Goal: Task Accomplishment & Management: Manage account settings

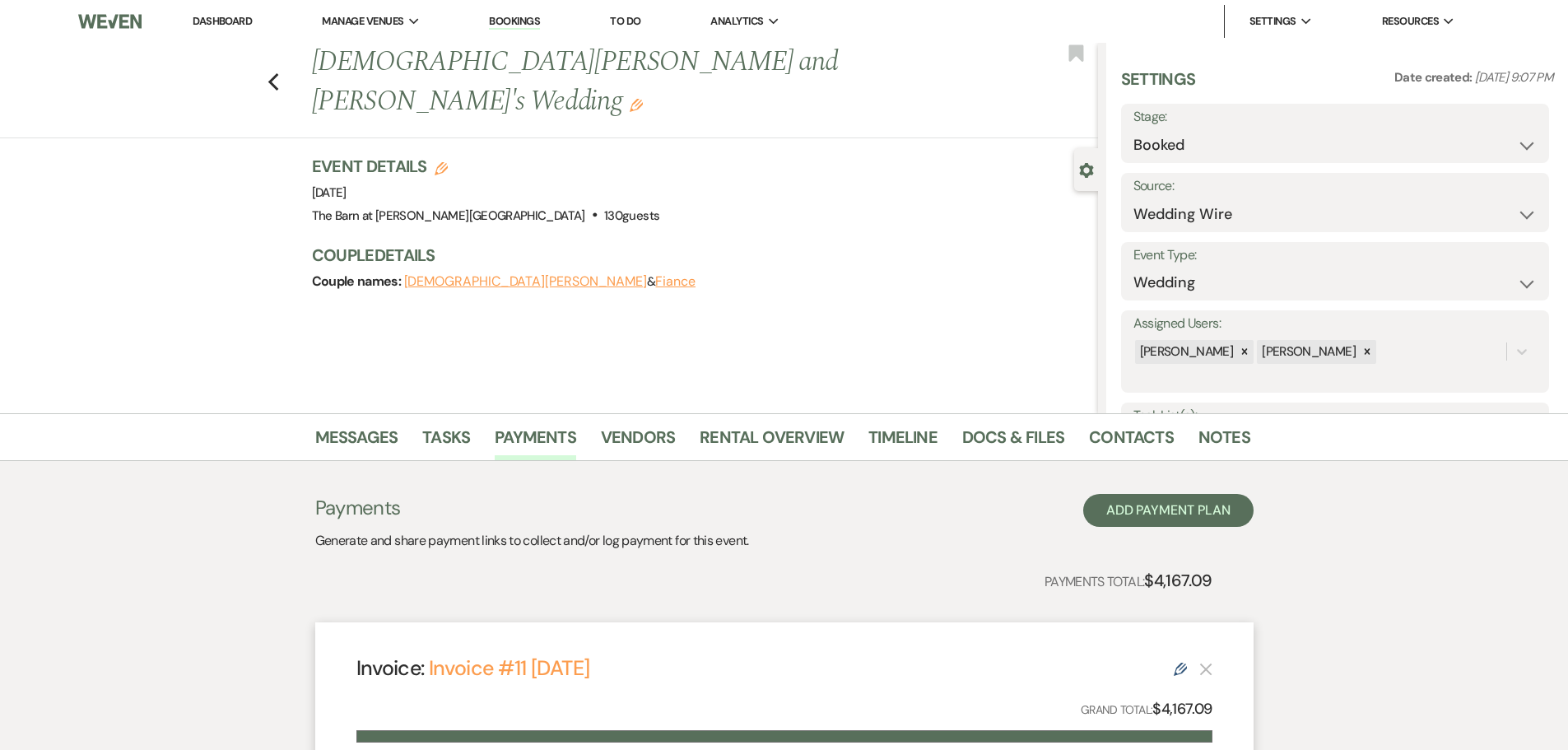
select select "3"
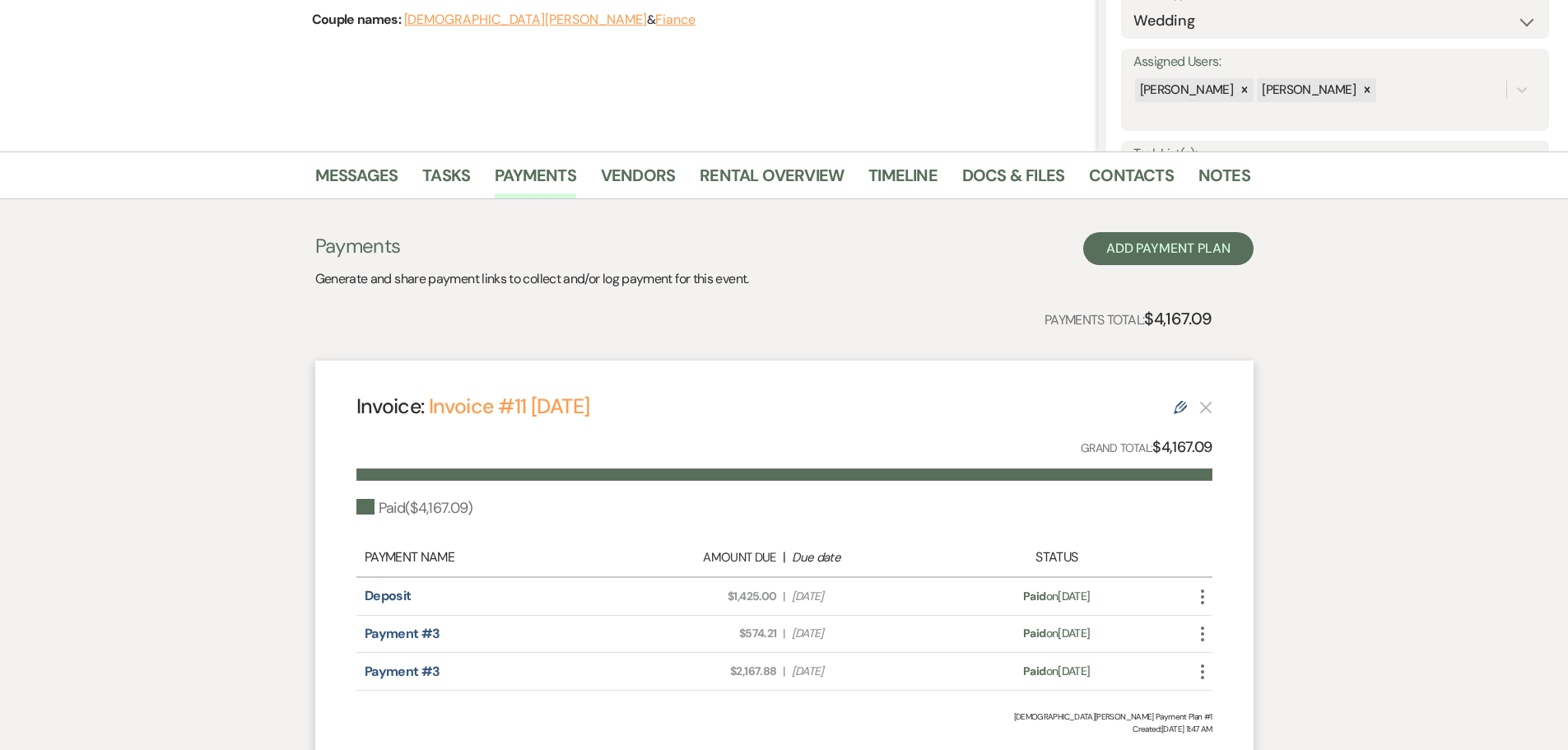
scroll to position [71, 0]
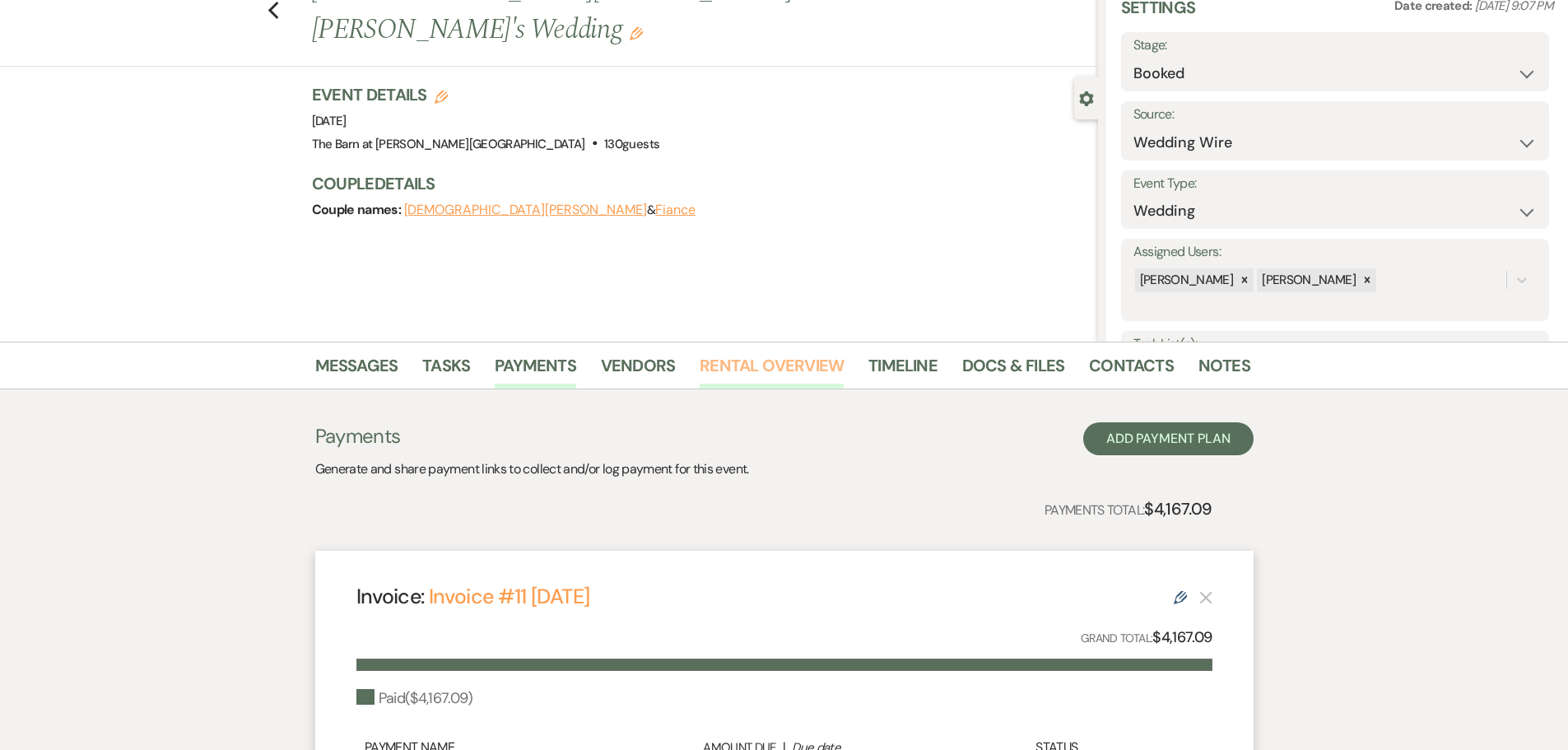
click at [759, 364] on link "Rental Overview" at bounding box center [771, 370] width 144 height 36
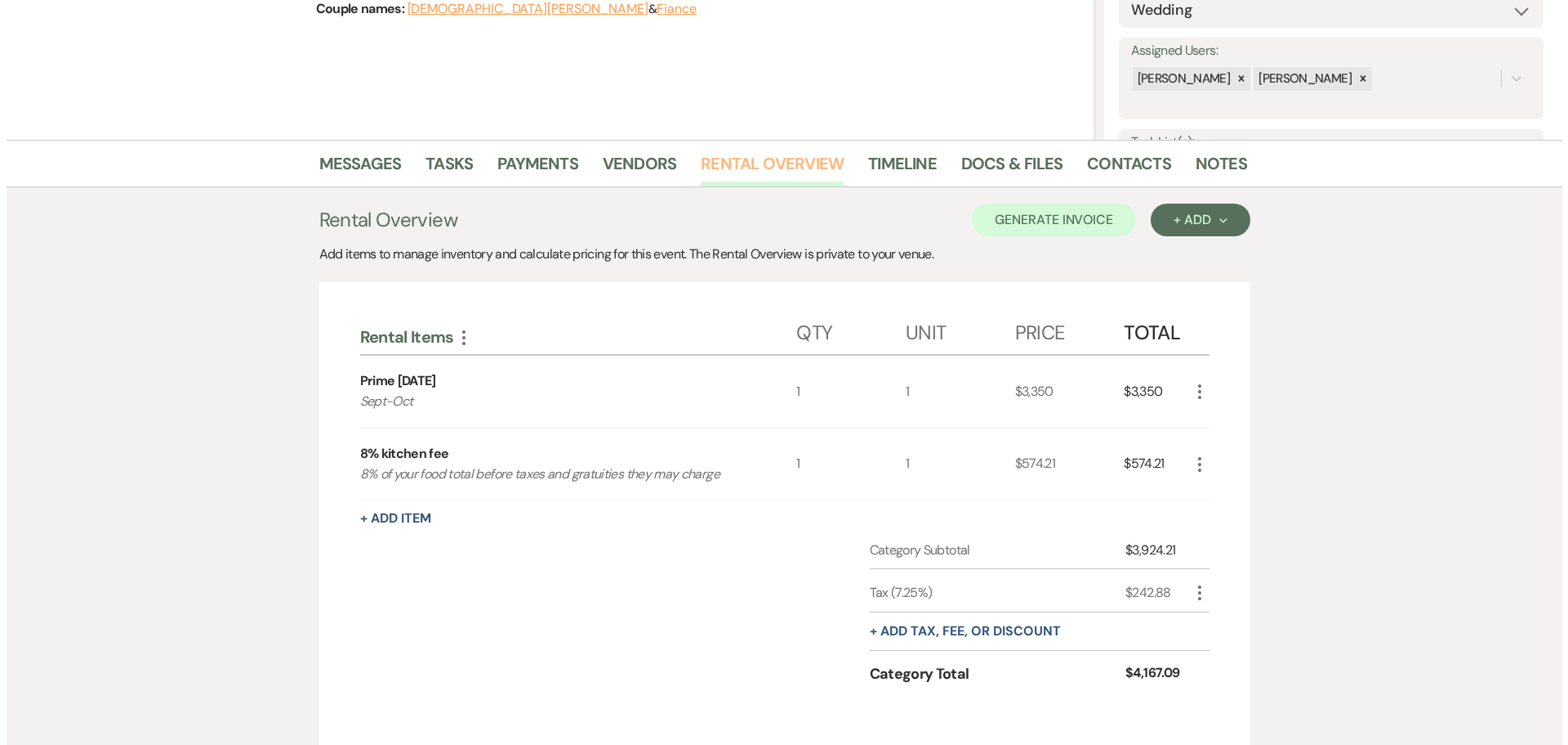
scroll to position [561, 0]
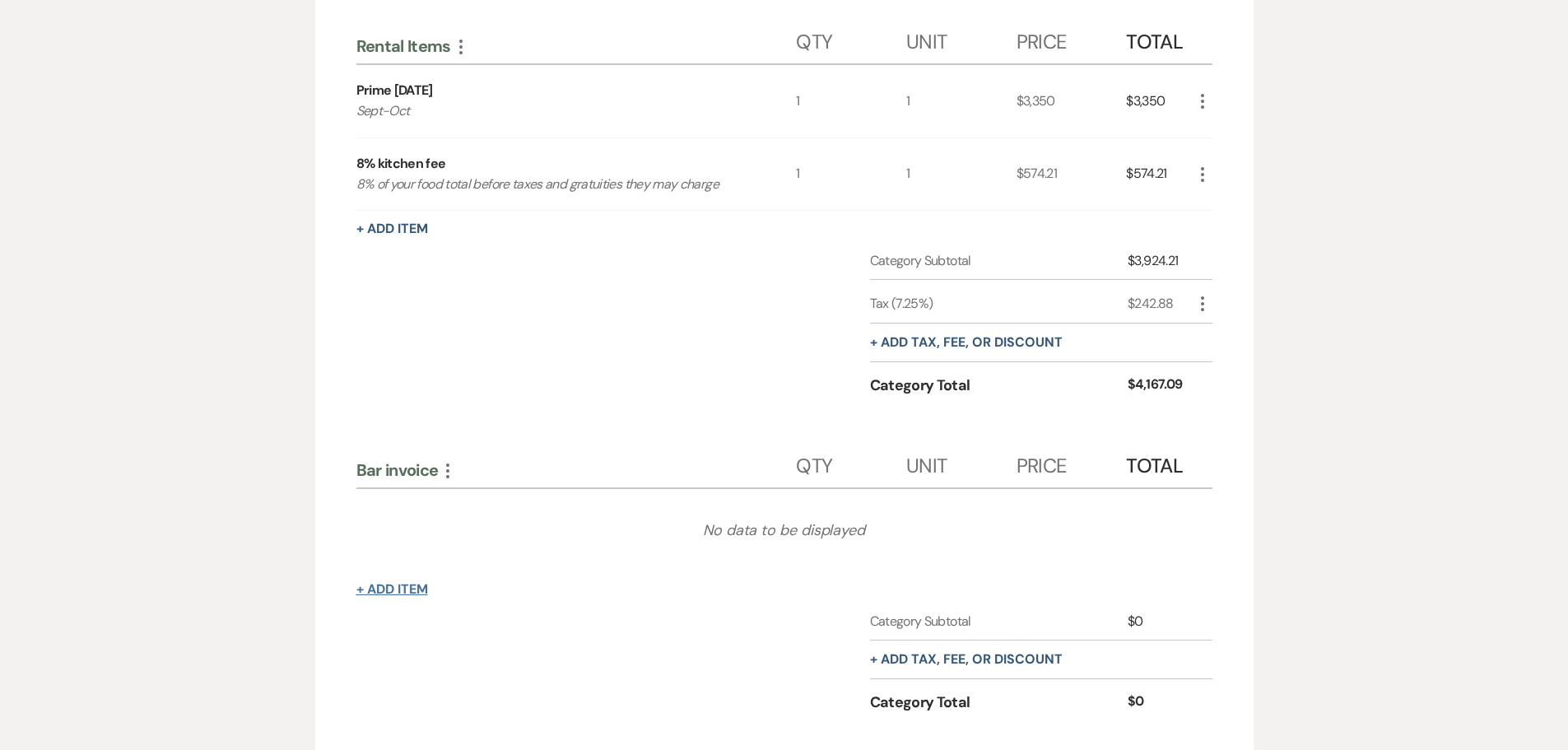
click at [398, 583] on button "+ Add Item" at bounding box center [391, 589] width 71 height 13
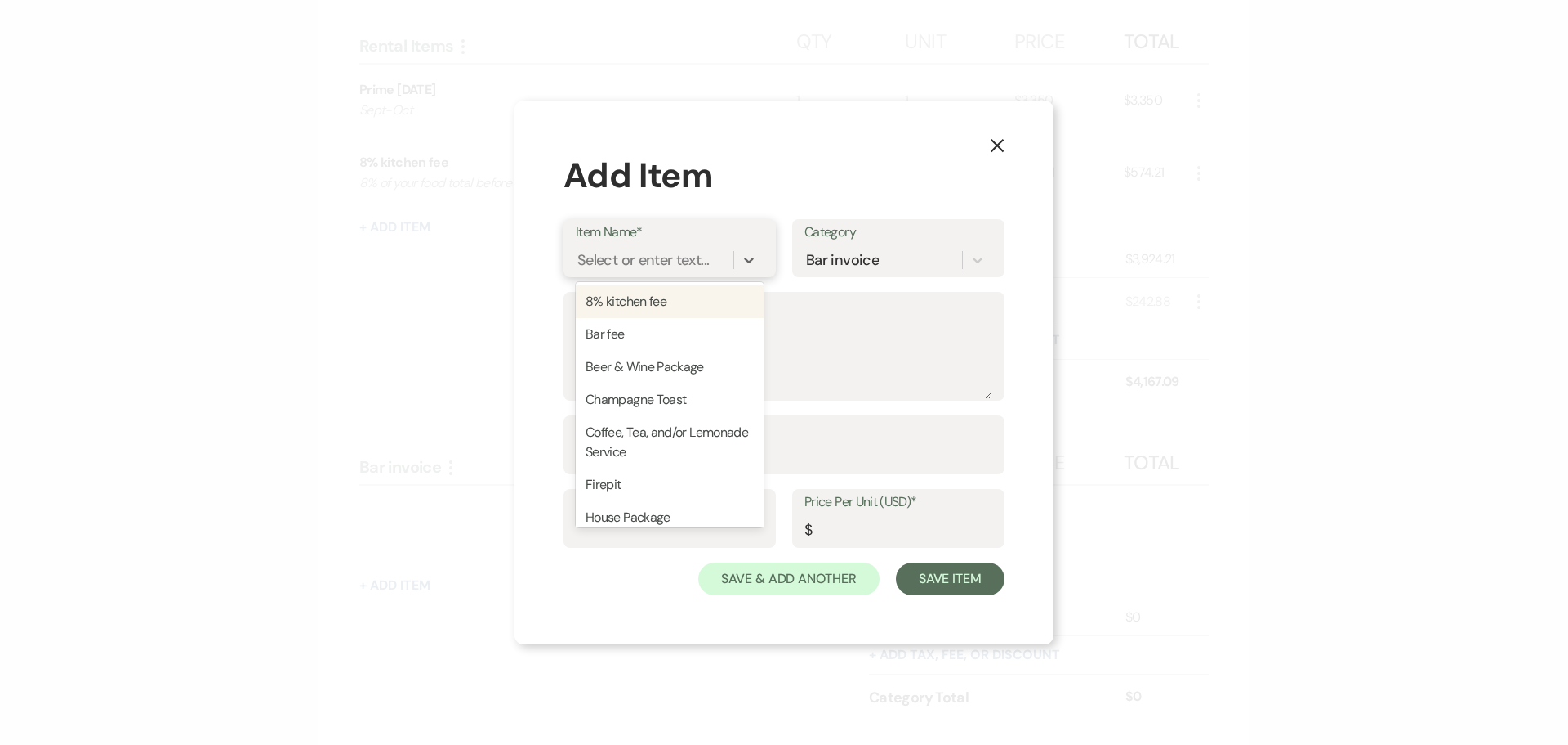
click at [641, 260] on div "Select or enter text..." at bounding box center [643, 260] width 131 height 22
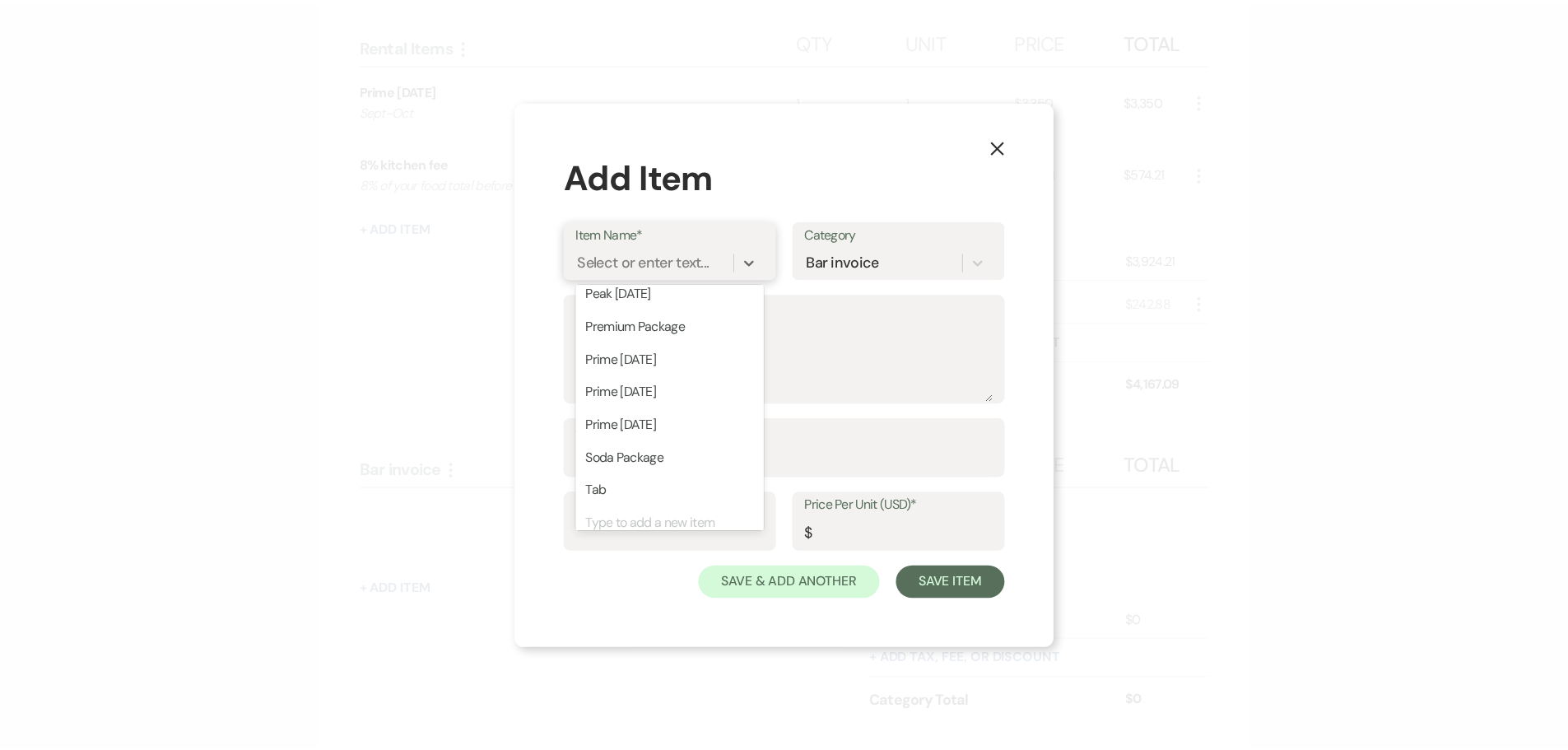
scroll to position [494, 0]
click at [623, 479] on div "Tab" at bounding box center [675, 488] width 190 height 33
type input "1"
type input "0"
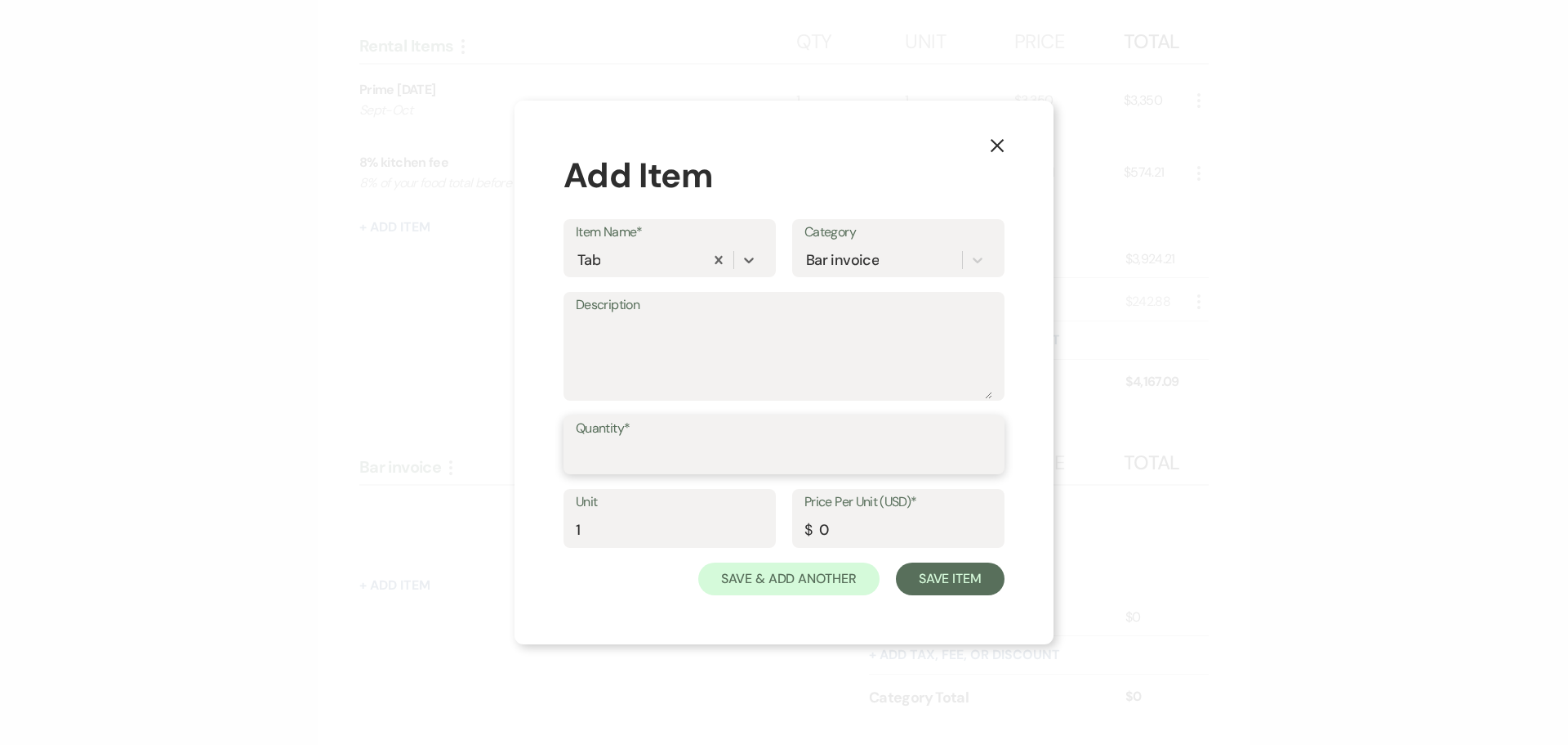
click at [637, 457] on input "Quantity*" at bounding box center [784, 457] width 417 height 32
type input "1"
click at [837, 519] on input "0" at bounding box center [899, 529] width 188 height 32
type input "1003"
drag, startPoint x: 973, startPoint y: 574, endPoint x: 946, endPoint y: 604, distance: 40.4
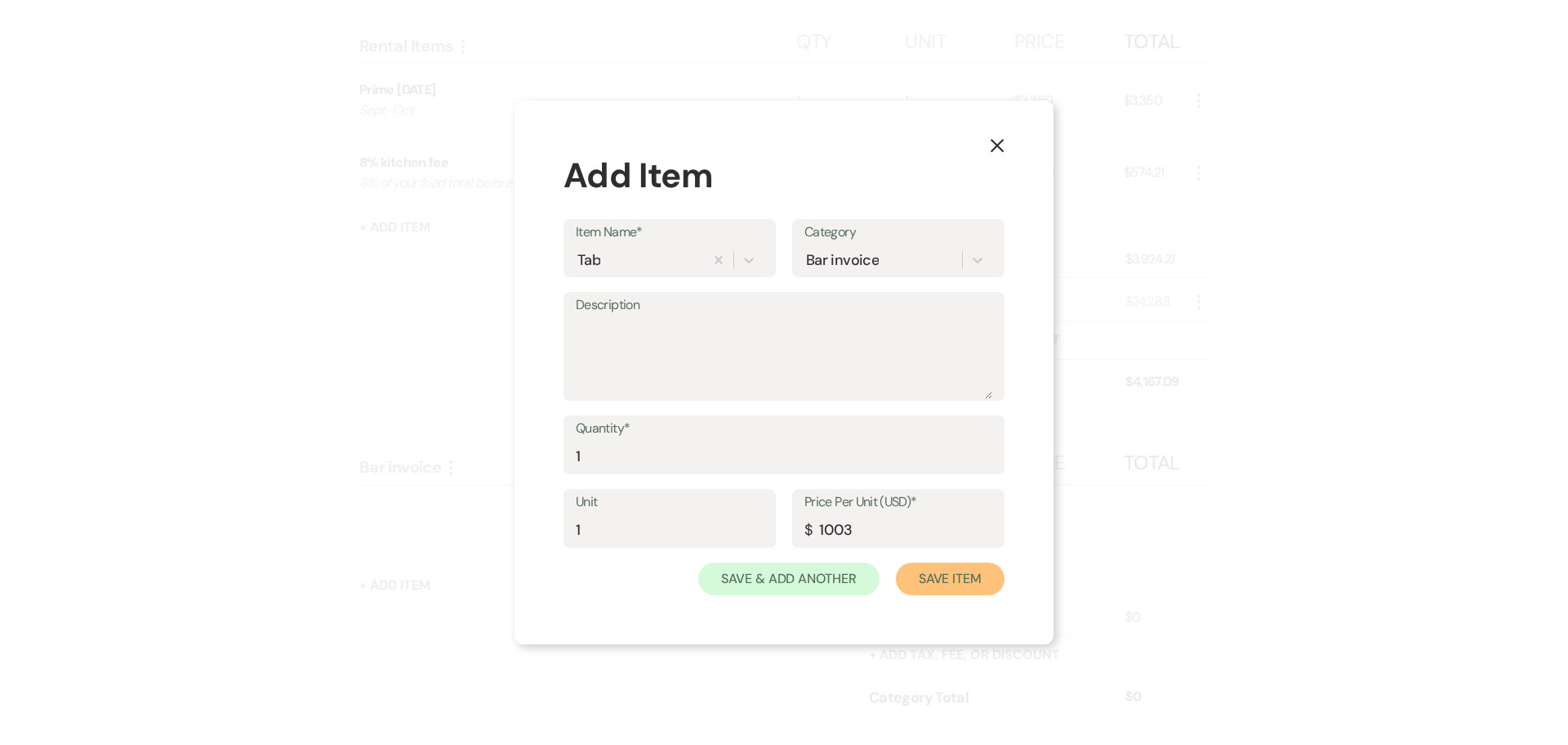
click at [972, 574] on button "Save Item" at bounding box center [951, 579] width 109 height 33
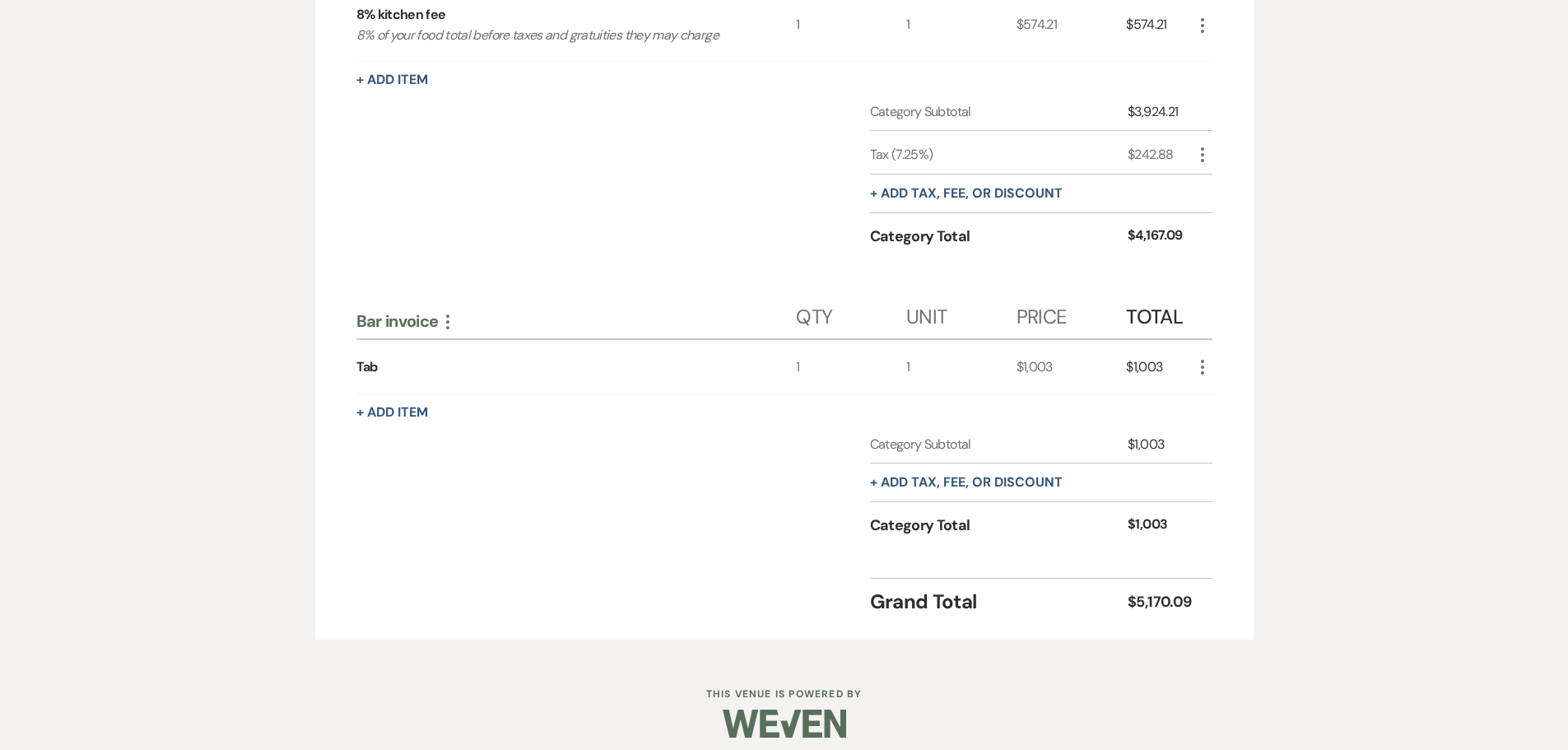
scroll to position [727, 0]
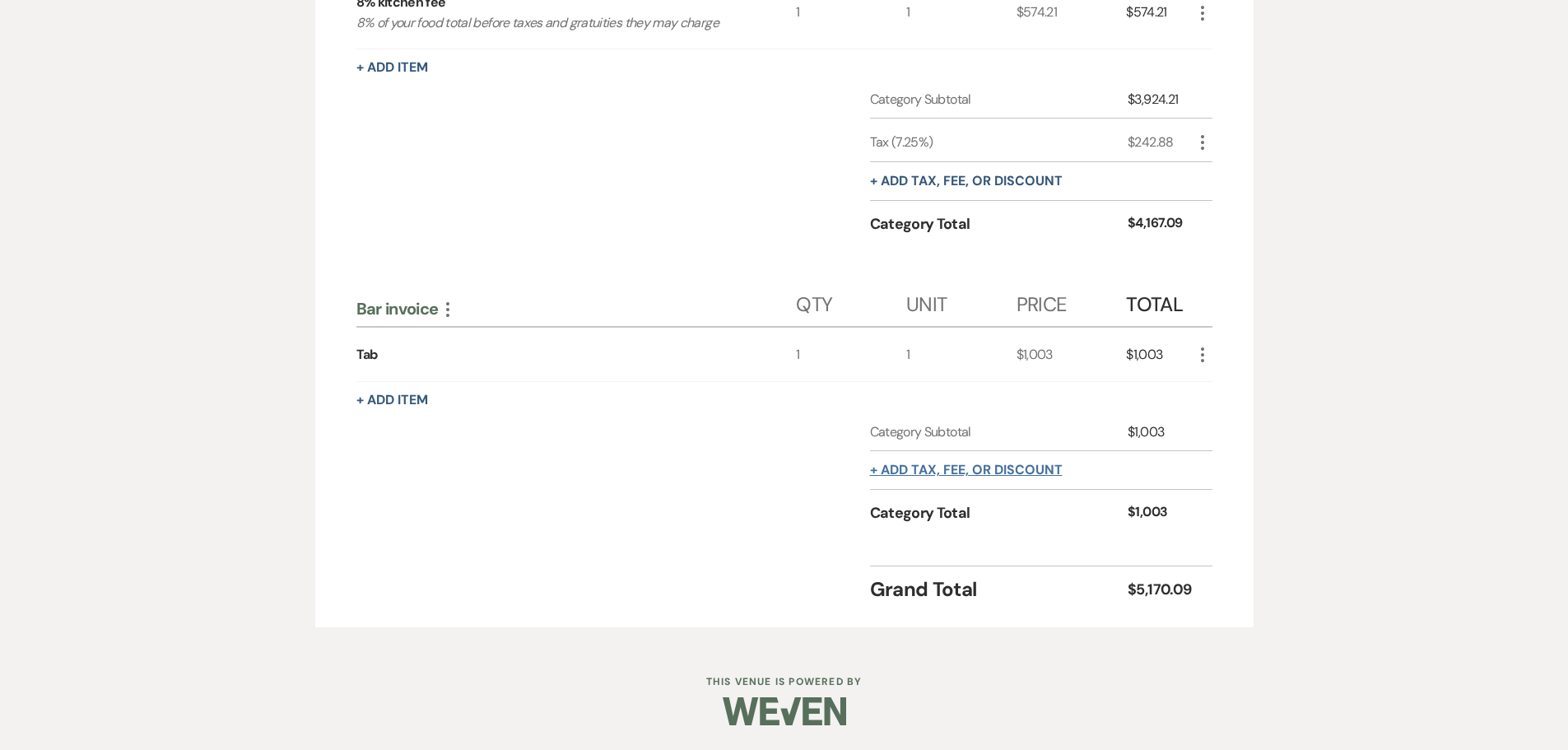
click at [911, 472] on button "+ Add tax, fee, or discount" at bounding box center [965, 469] width 193 height 13
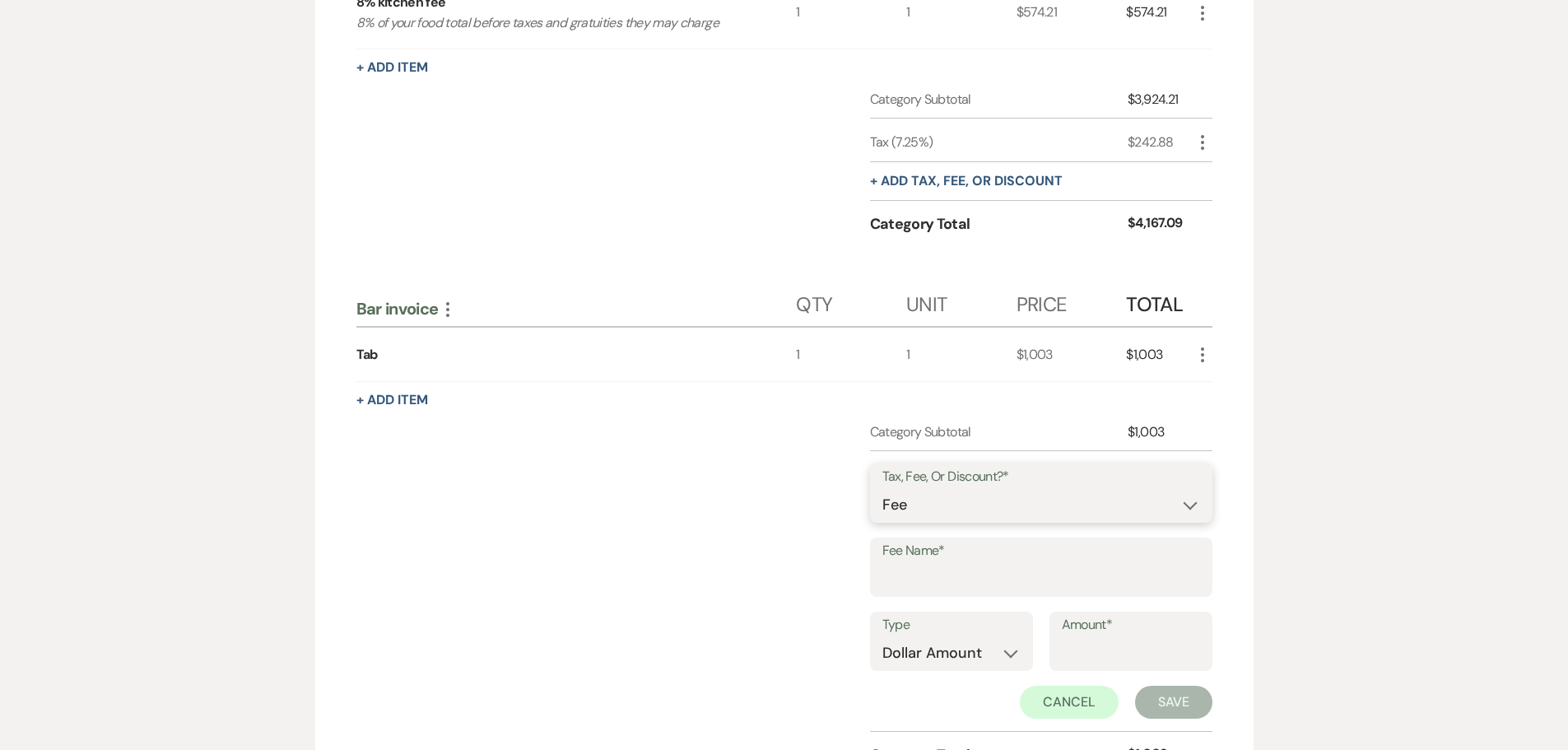
click at [911, 502] on select "Fee Discount Tax" at bounding box center [1041, 505] width 318 height 32
select select "3"
click at [882, 489] on select "Fee Discount Tax" at bounding box center [1041, 505] width 318 height 32
click at [908, 582] on input "Fee Name*" at bounding box center [1041, 579] width 318 height 32
type input "Bar Tax"
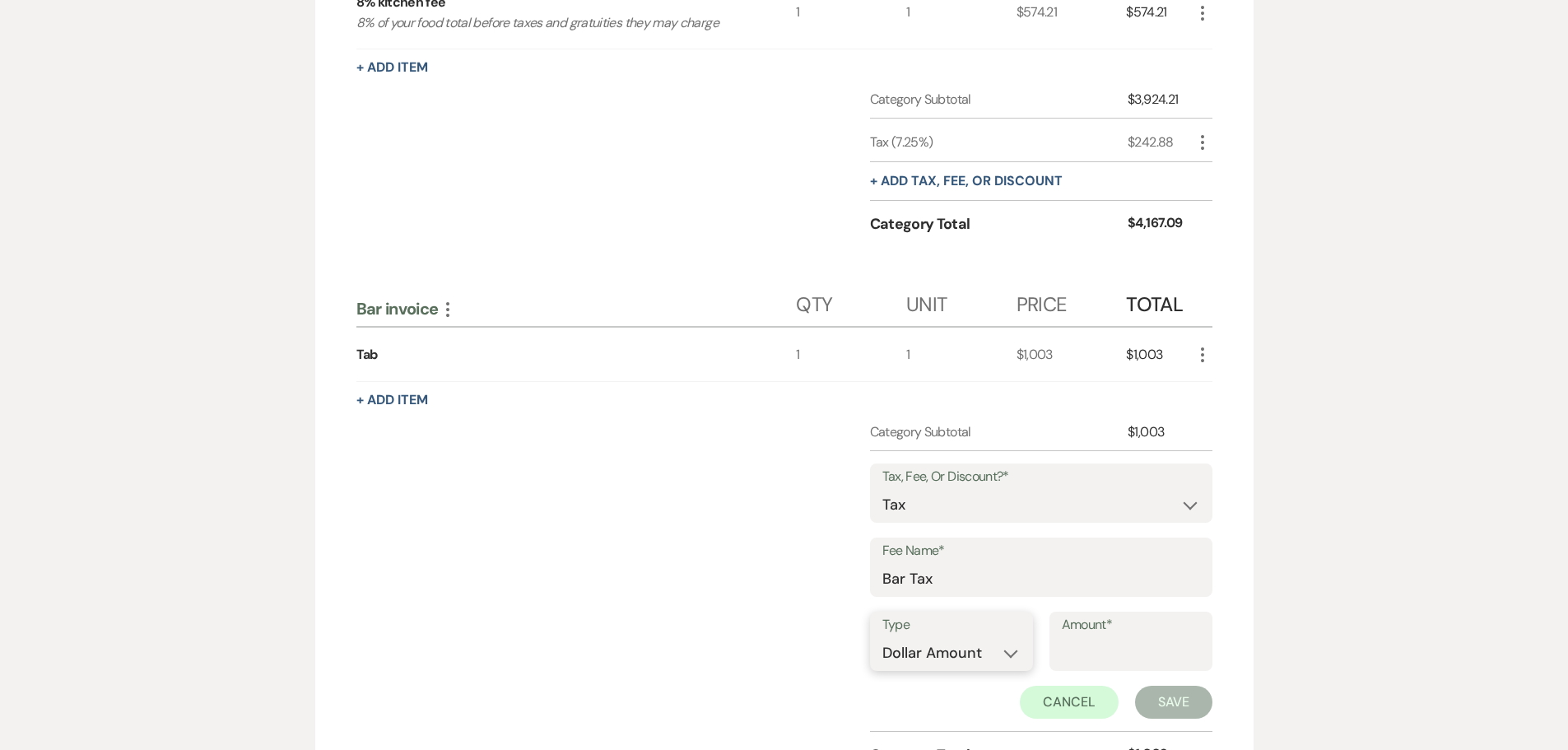
click at [955, 656] on select "Dollar Amount Percentage" at bounding box center [951, 652] width 138 height 32
select select "false"
click at [882, 637] on select "Dollar Amount Percentage" at bounding box center [951, 652] width 138 height 32
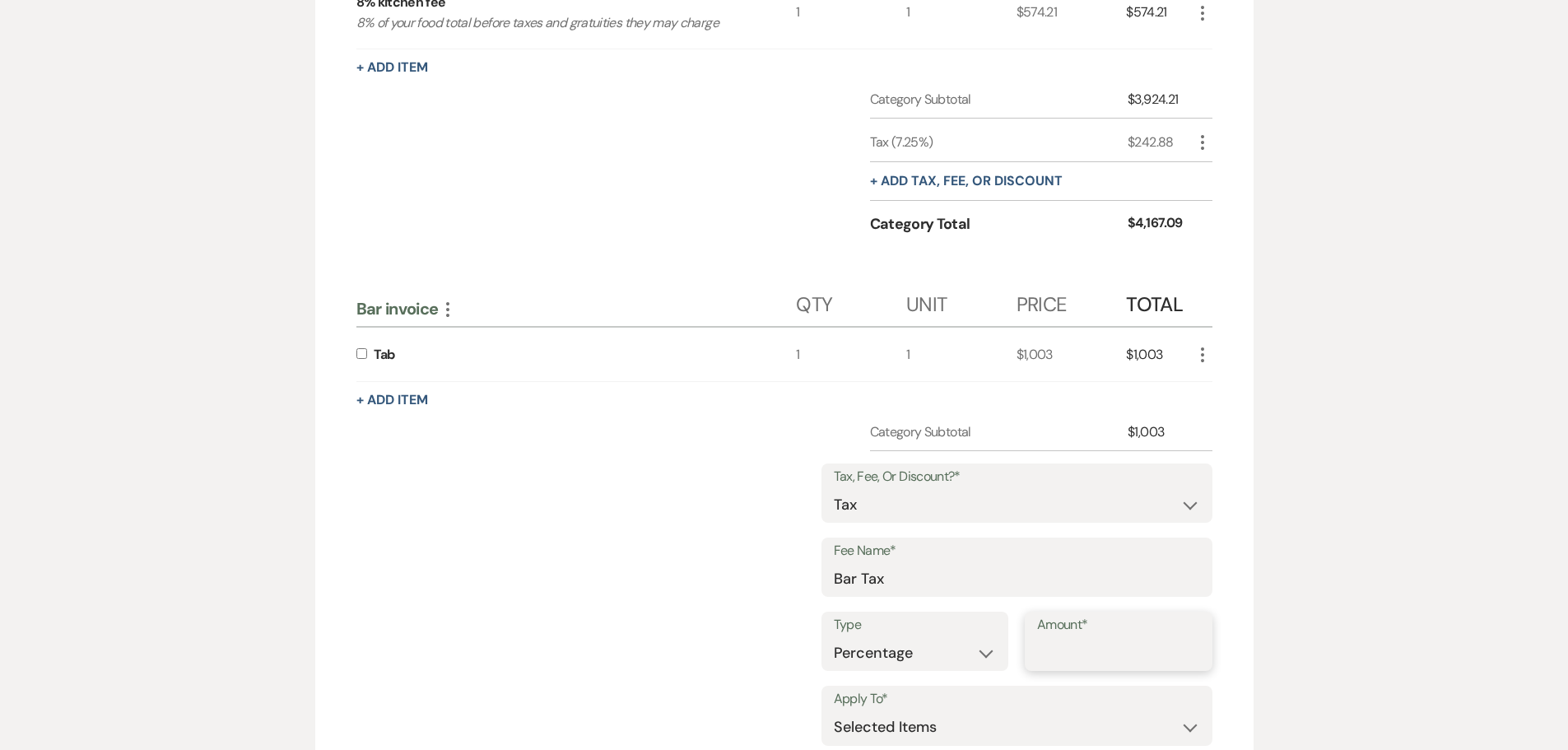
click at [1081, 639] on input "Amount*" at bounding box center [1118, 652] width 163 height 32
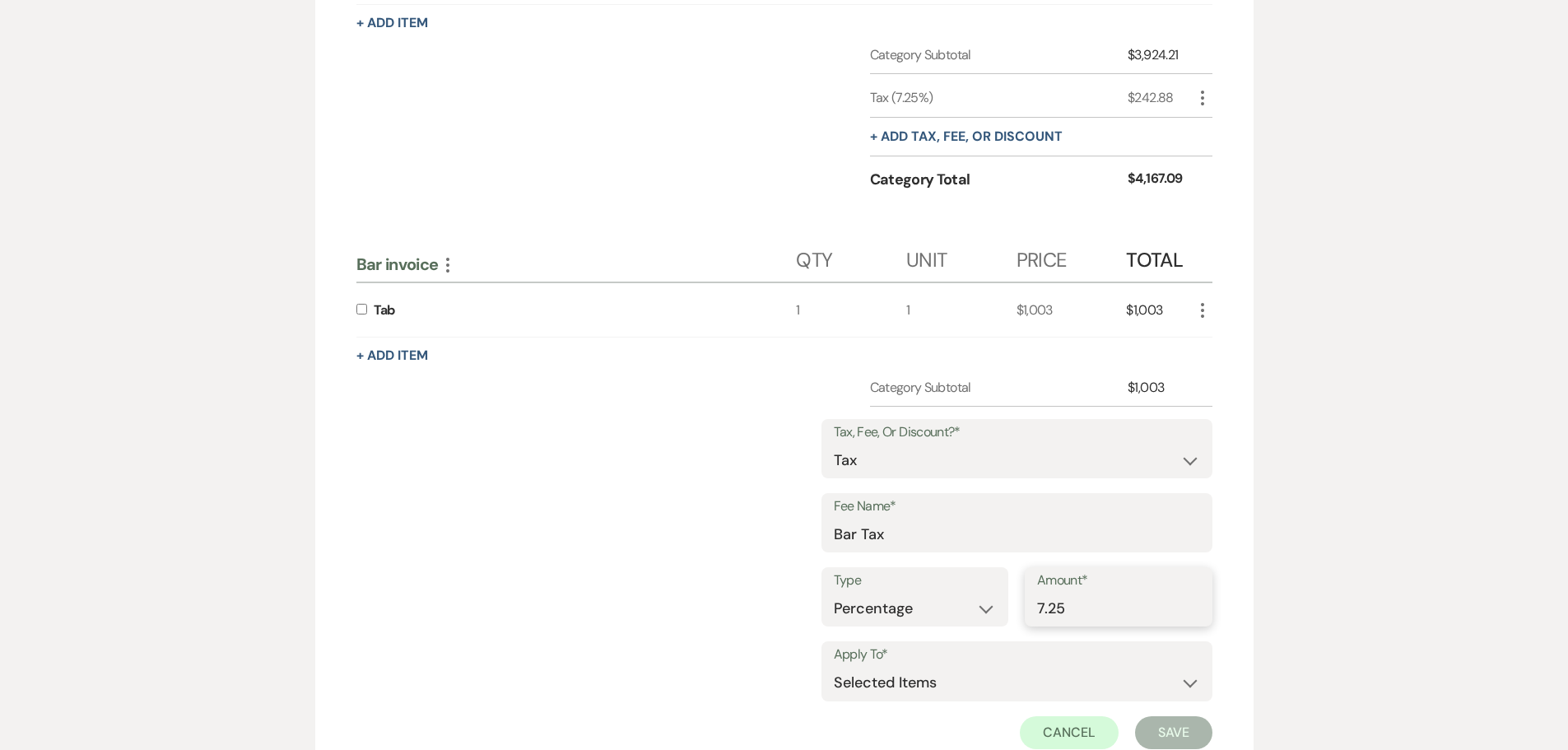
scroll to position [809, 0]
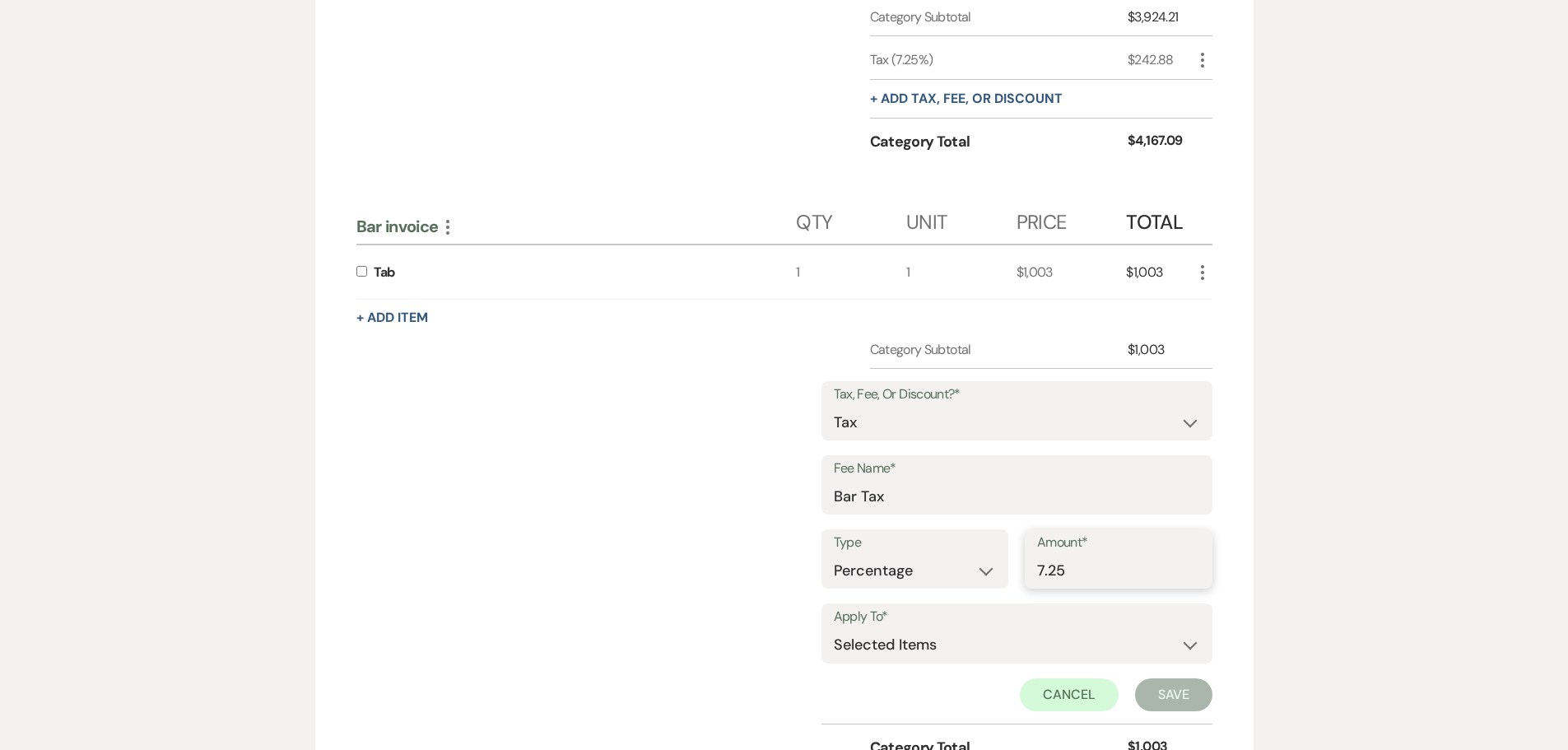
type input "7.25"
click at [361, 272] on input "checkbox" at bounding box center [361, 271] width 11 height 11
checkbox input "true"
click at [1178, 706] on button "Save" at bounding box center [1173, 694] width 77 height 33
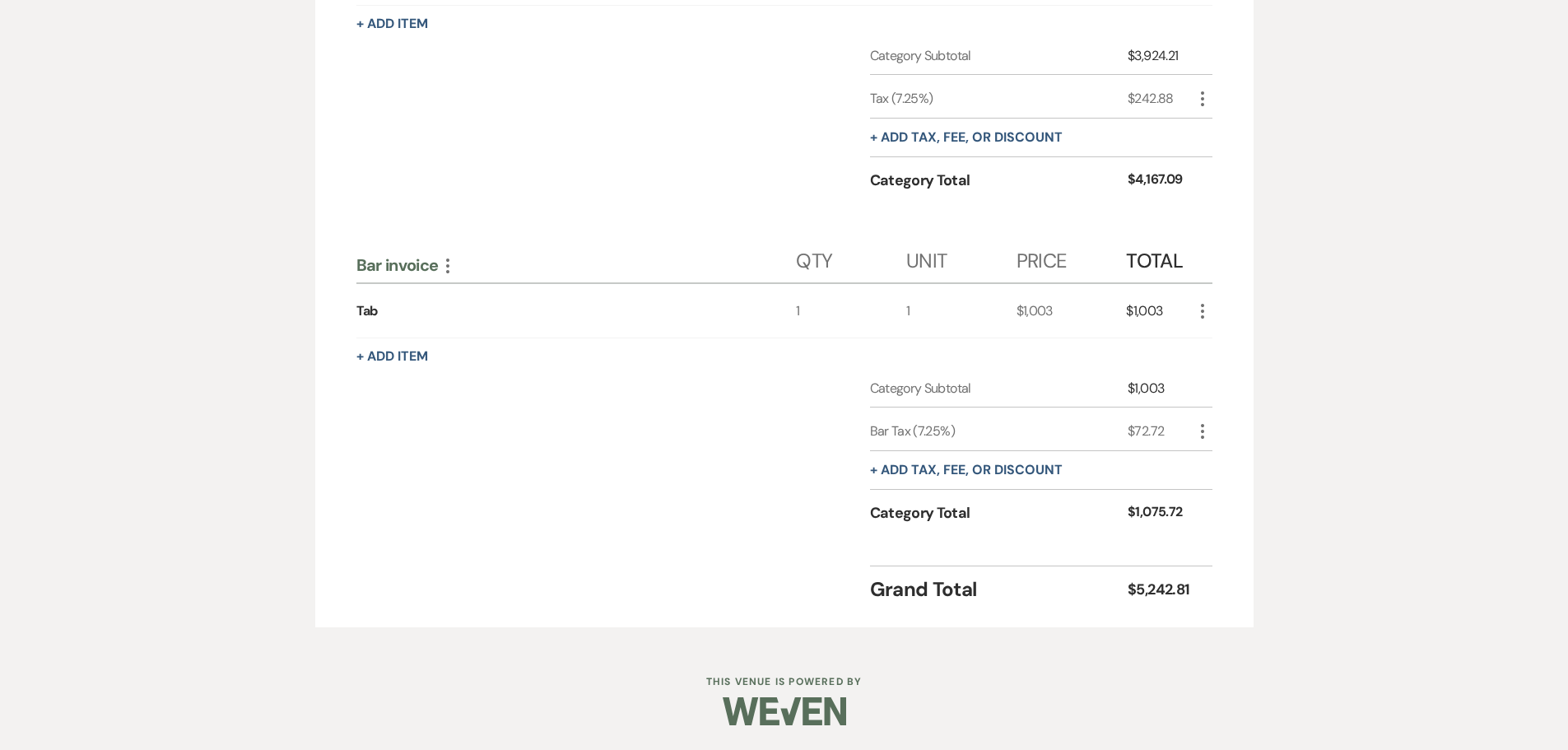
scroll to position [771, 0]
click at [944, 468] on button "+ Add tax, fee, or discount" at bounding box center [965, 469] width 193 height 13
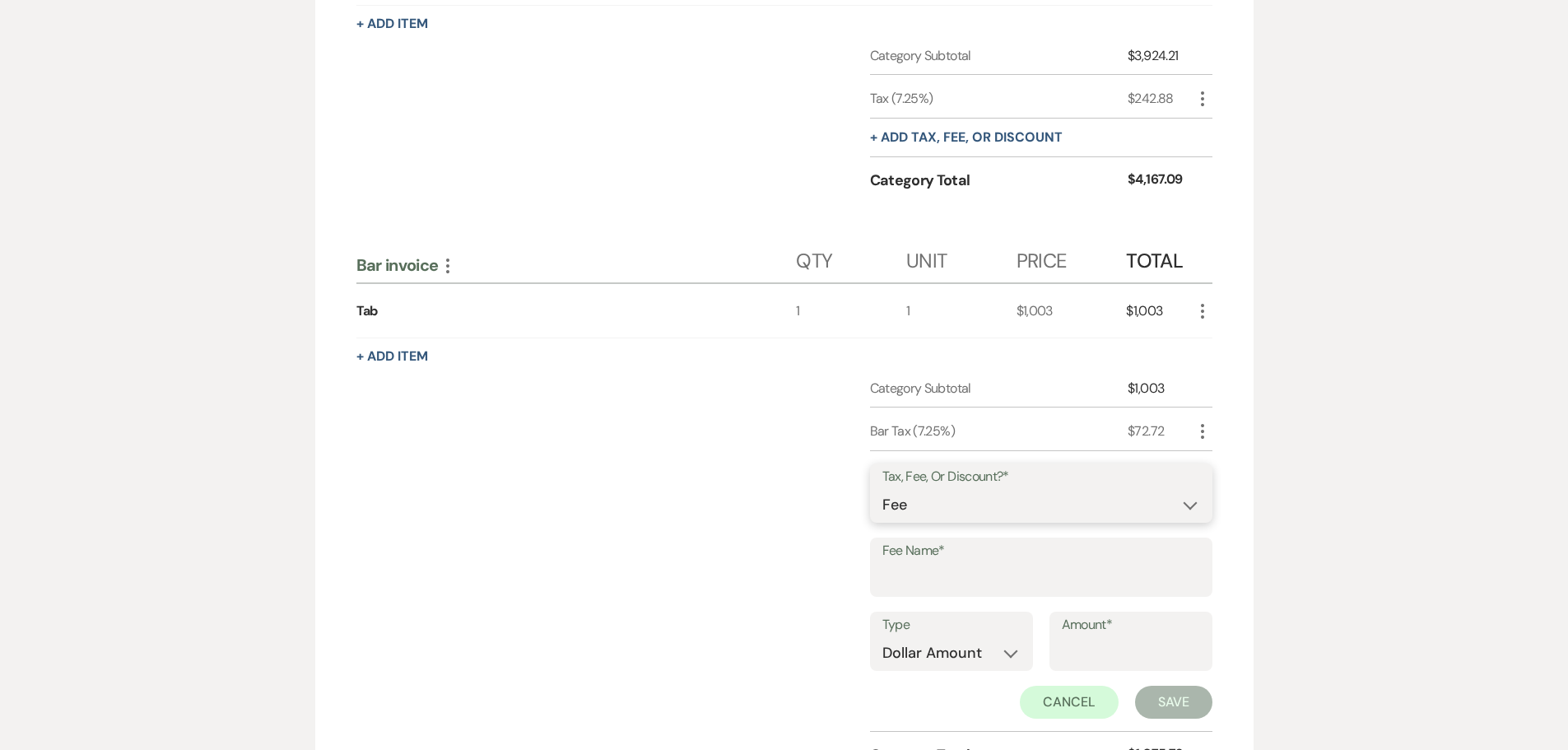
click at [915, 516] on select "Fee Discount Tax" at bounding box center [1041, 505] width 318 height 32
click at [882, 489] on select "Fee Discount Tax" at bounding box center [1041, 505] width 318 height 32
click at [909, 589] on input "Fee Name*" at bounding box center [1041, 579] width 318 height 32
type input "Gratuity"
click at [956, 653] on select "Dollar Amount Percentage" at bounding box center [951, 652] width 138 height 32
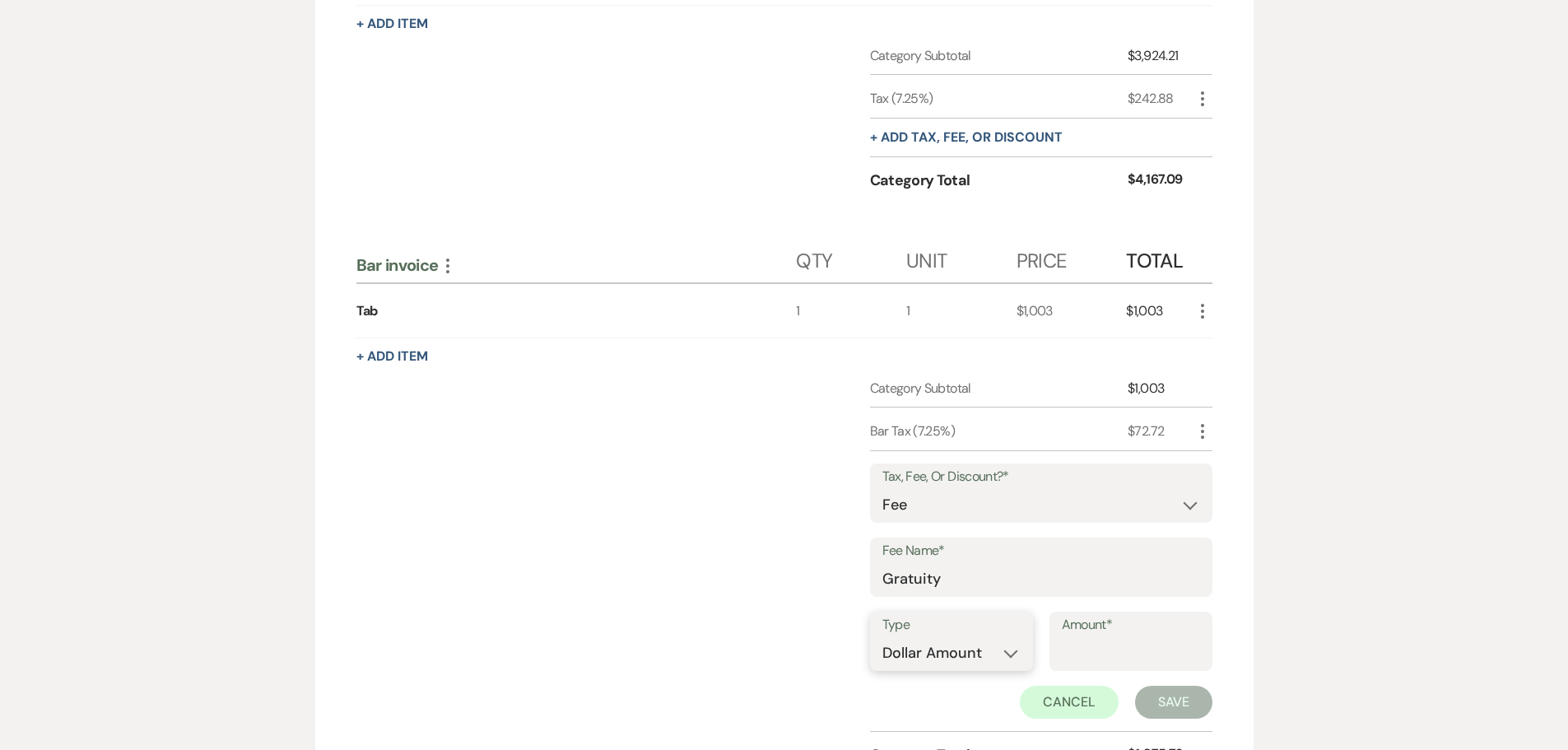
select select "false"
click at [882, 637] on select "Dollar Amount Percentage" at bounding box center [951, 652] width 138 height 32
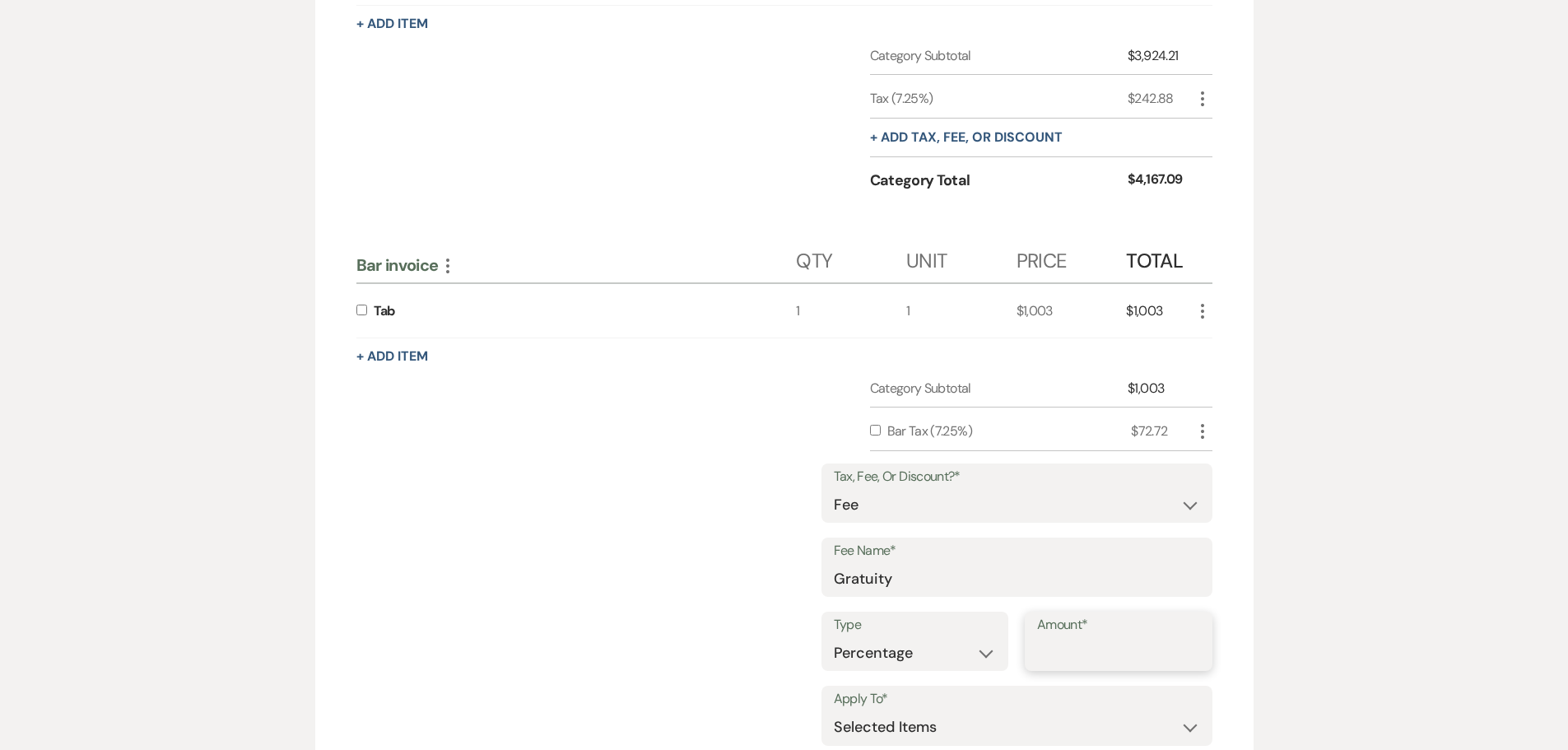
click at [1083, 651] on input "Amount*" at bounding box center [1118, 652] width 163 height 32
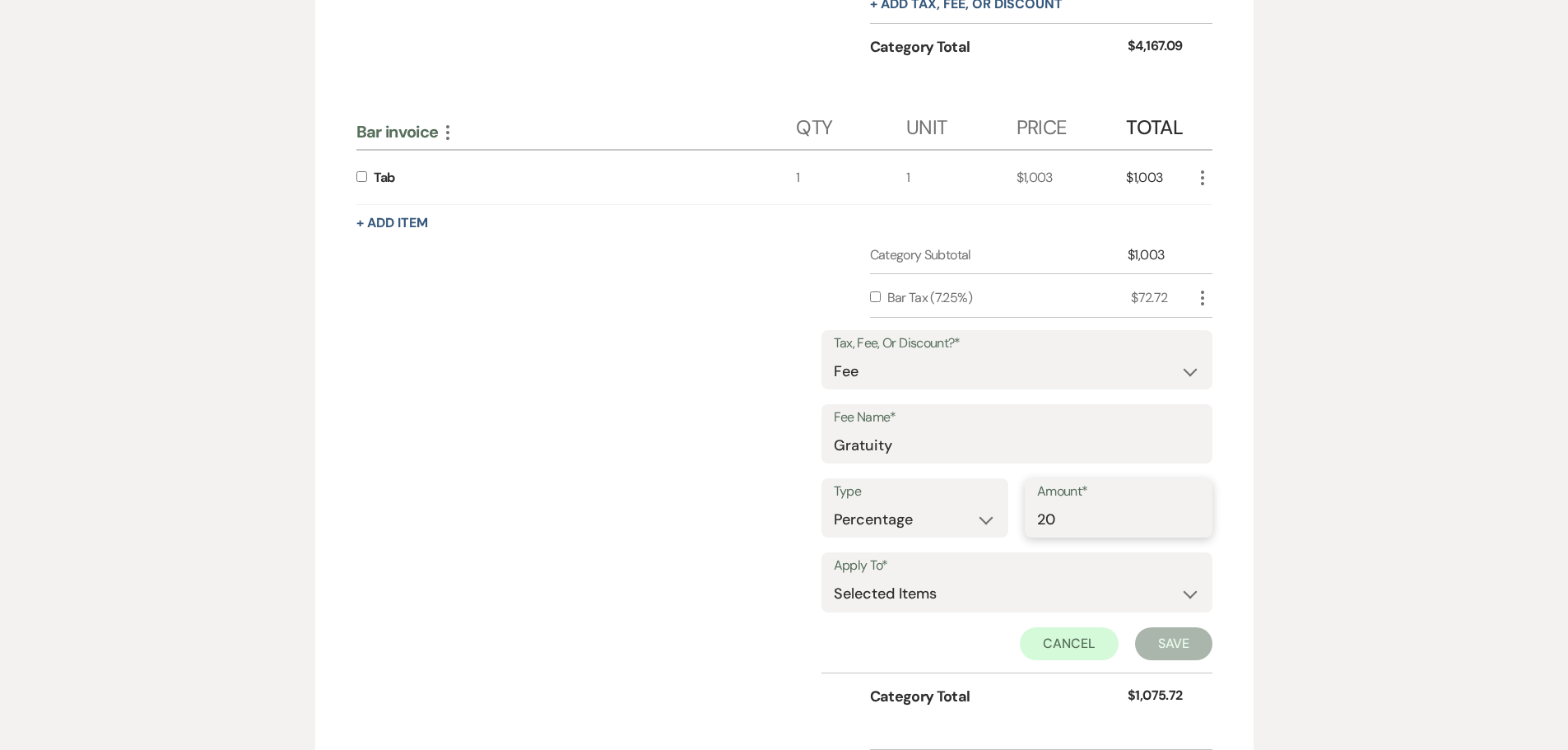
scroll to position [935, 0]
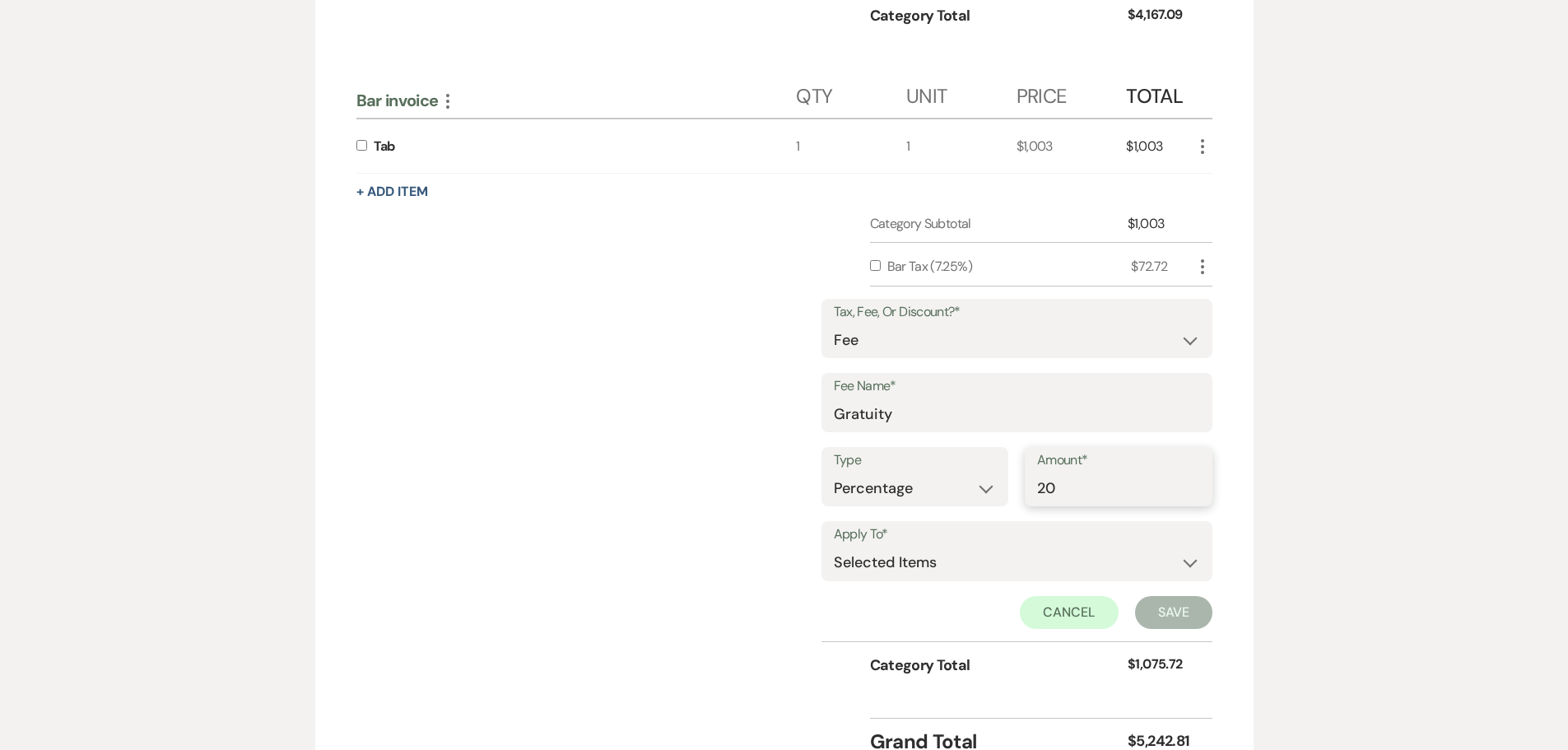
type input "20"
click at [368, 148] on label at bounding box center [365, 145] width 18 height 11
click at [367, 148] on input "checkbox" at bounding box center [361, 145] width 11 height 11
checkbox input "true"
click at [1157, 610] on button "Save" at bounding box center [1173, 612] width 77 height 33
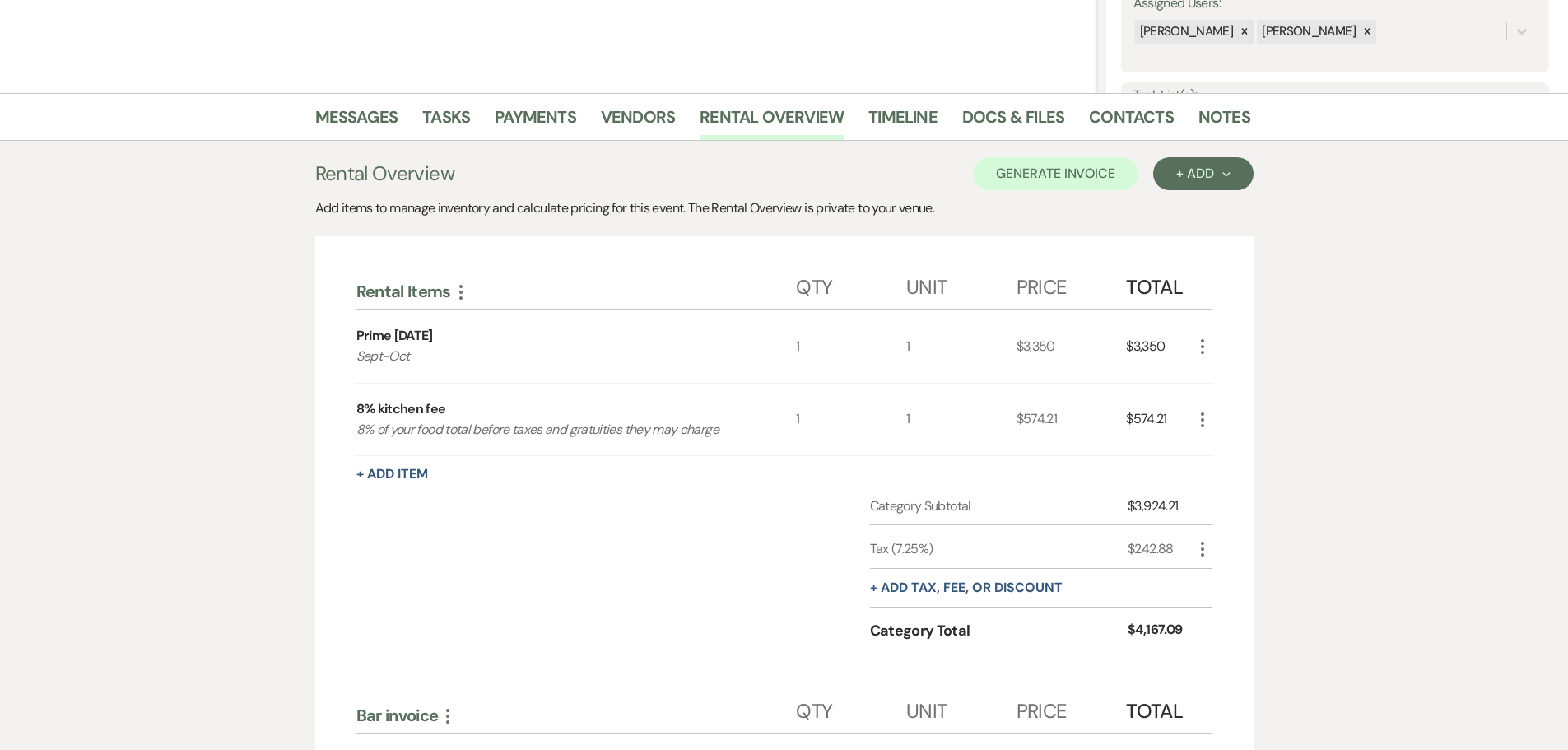
scroll to position [0, 0]
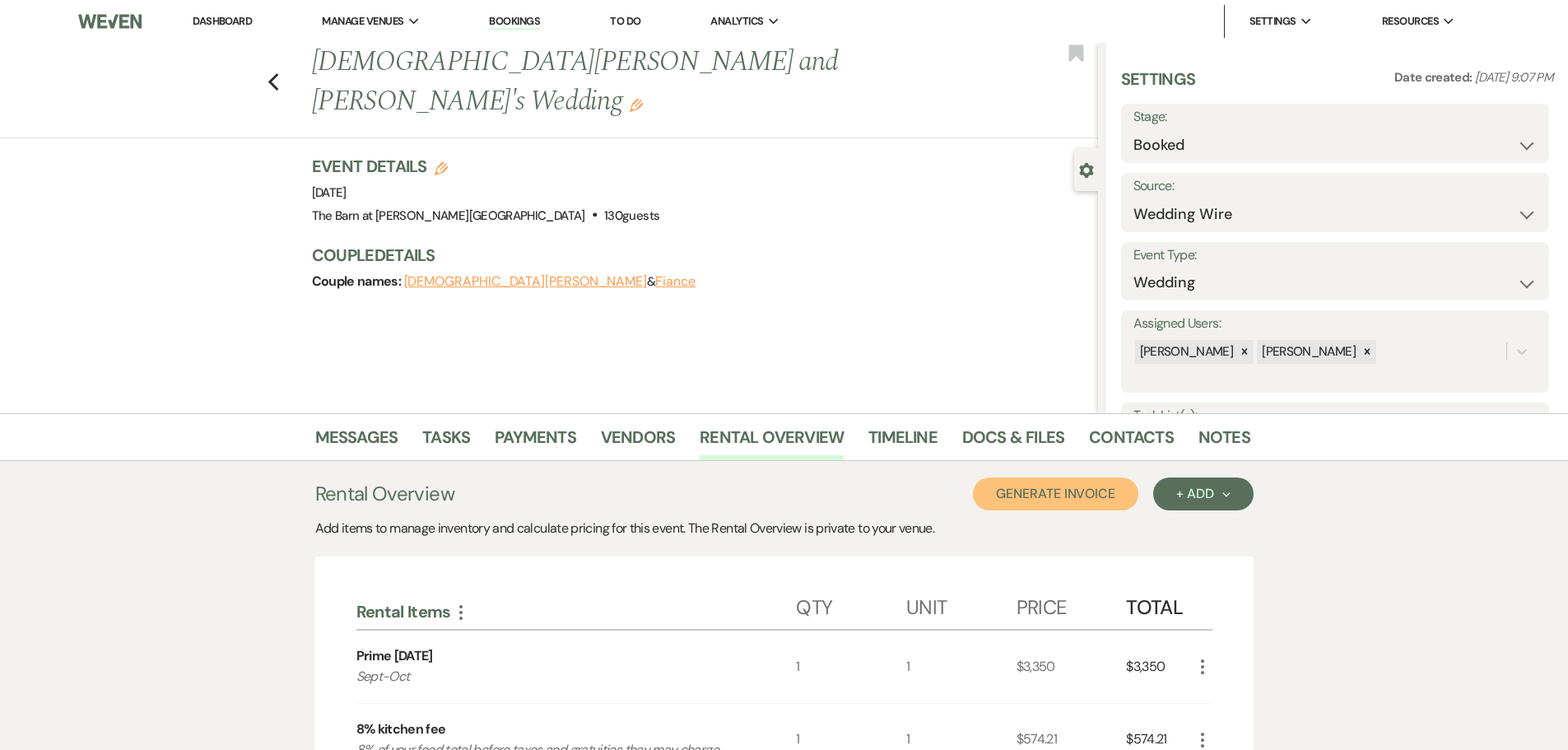
click at [1063, 501] on button "Generate Invoice" at bounding box center [1055, 494] width 165 height 33
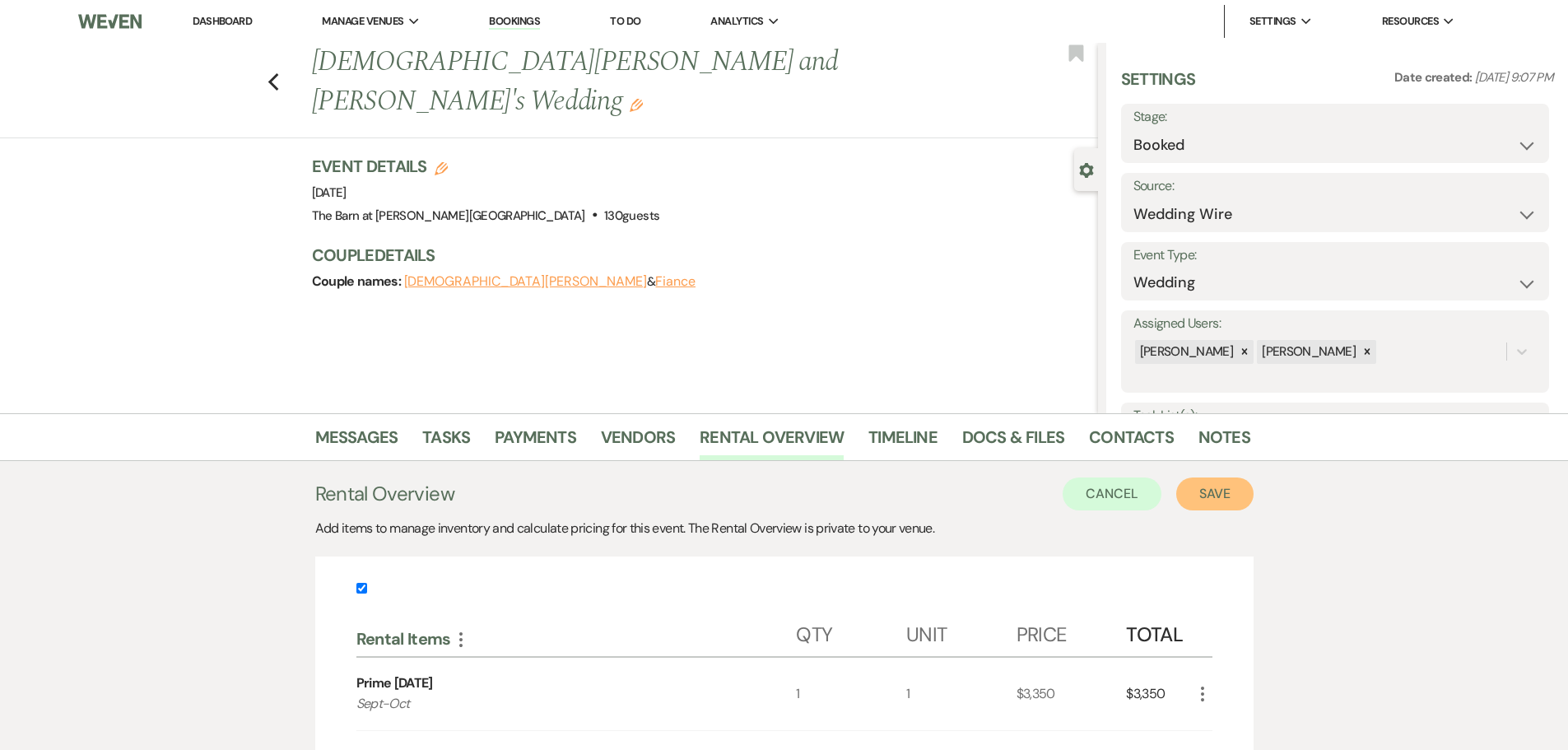
click at [1206, 500] on button "Save" at bounding box center [1214, 494] width 77 height 33
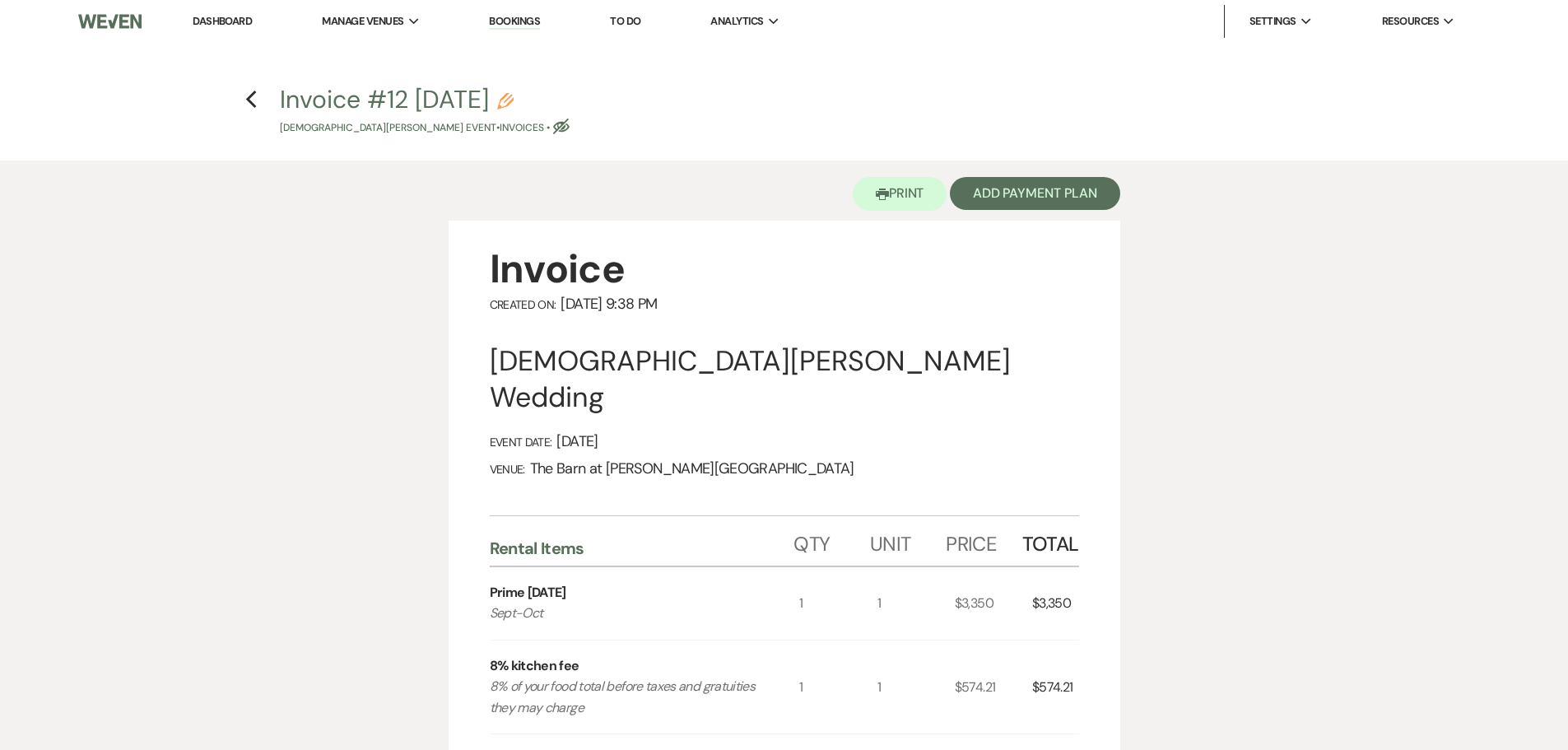
click at [553, 123] on icon "Eye Blocked" at bounding box center [560, 126] width 17 height 17
select select "22"
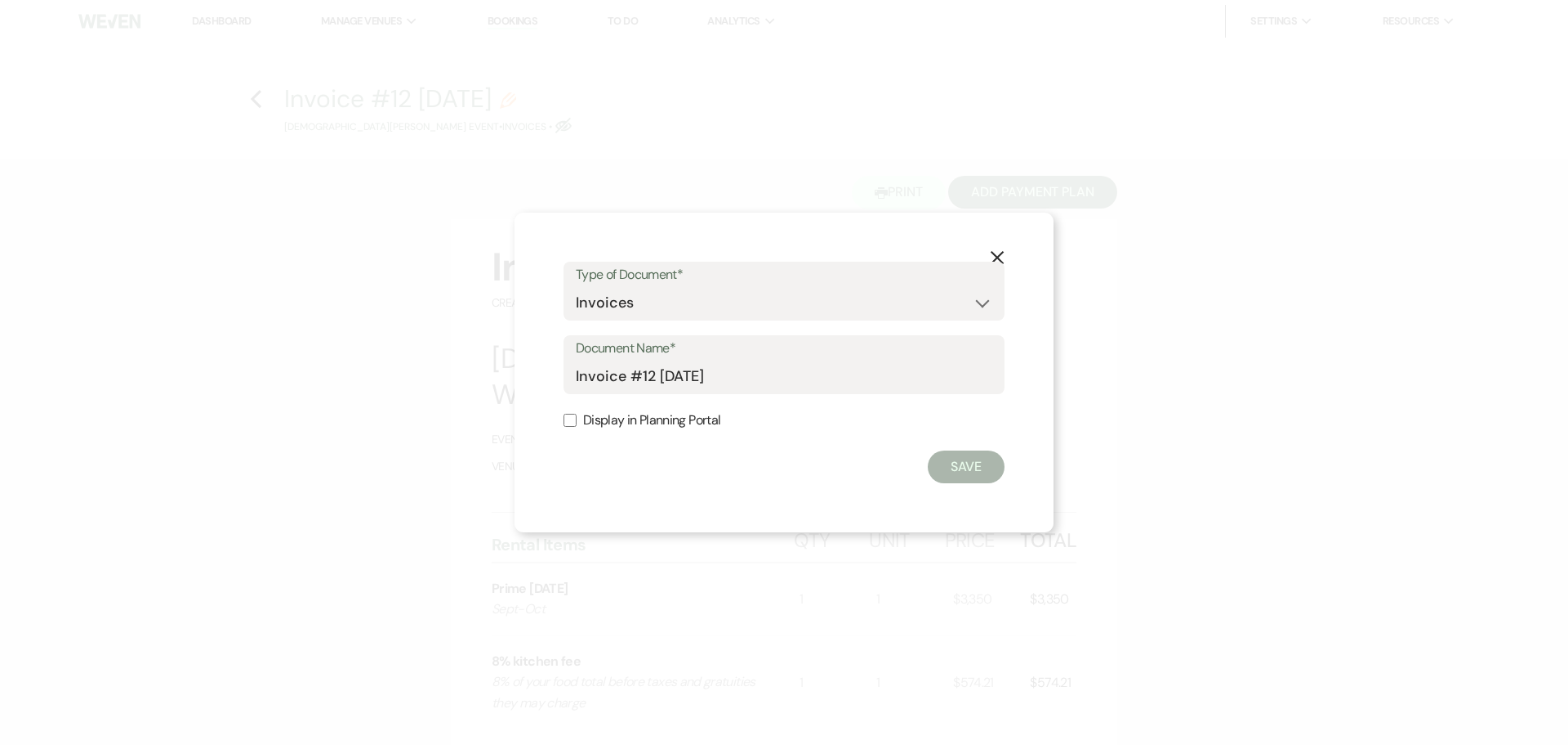
click at [573, 423] on input "Display in Planning Portal" at bounding box center [570, 420] width 13 height 13
checkbox input "true"
click at [971, 461] on button "Save" at bounding box center [966, 467] width 77 height 33
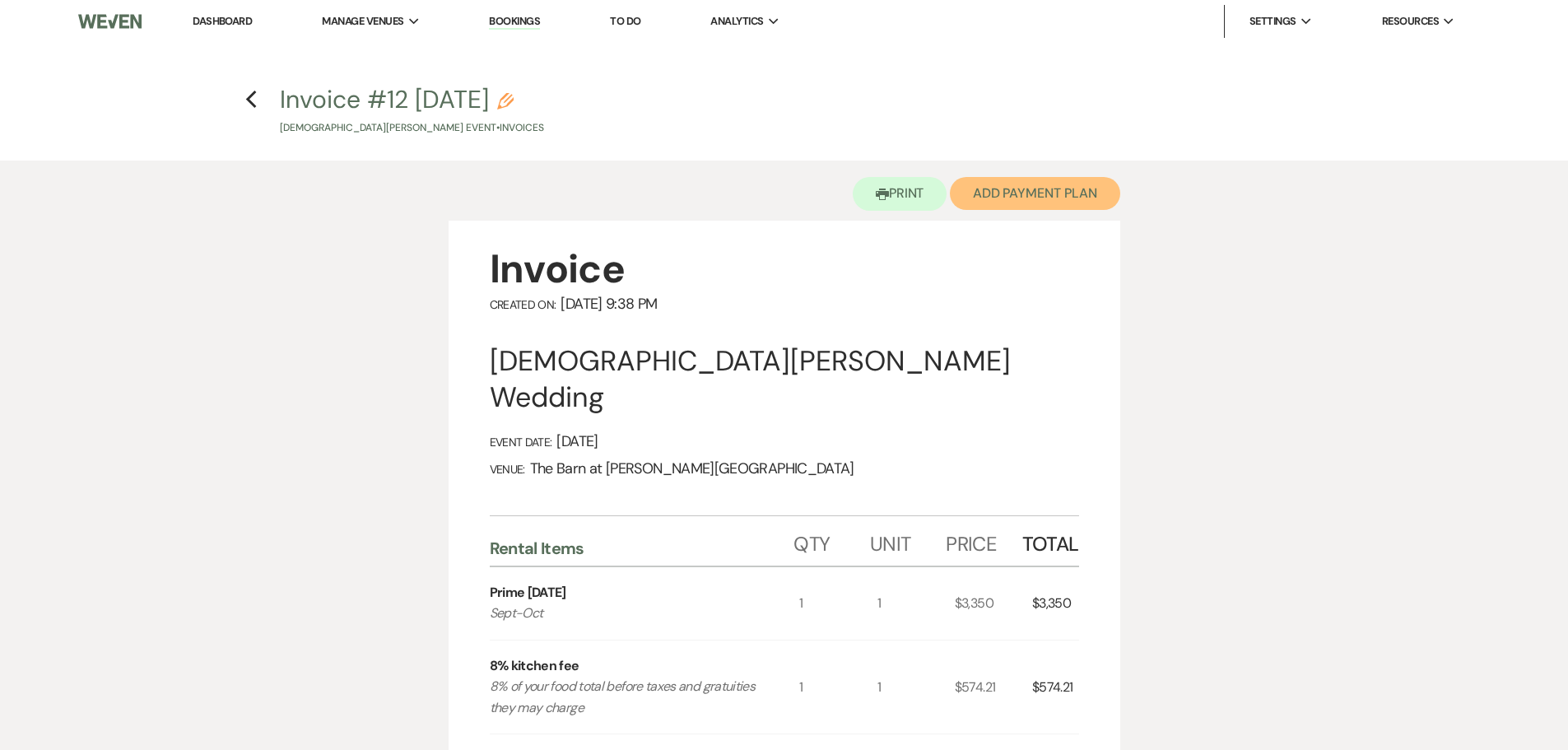
click at [1068, 195] on button "Add Payment Plan" at bounding box center [1035, 194] width 170 height 33
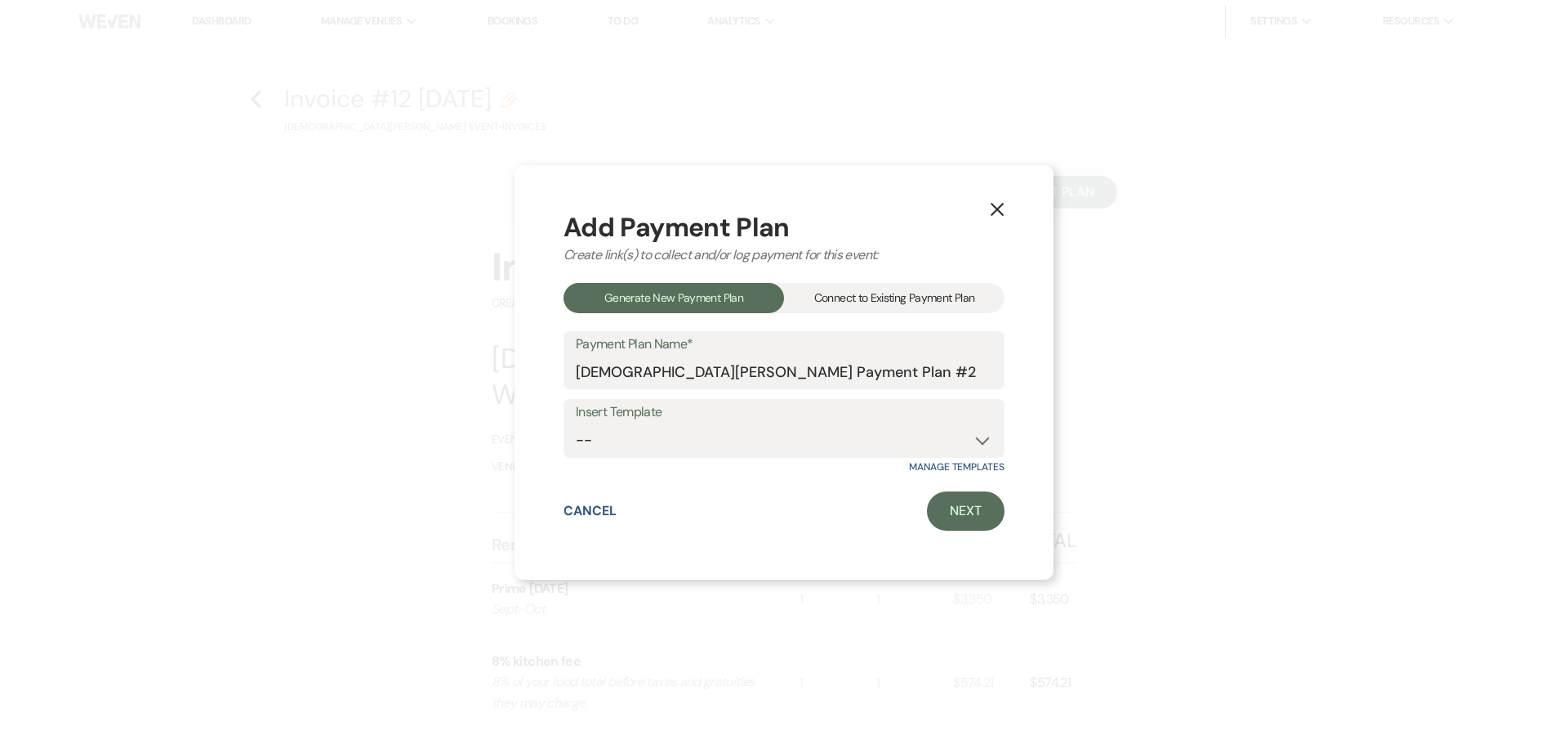
click at [860, 291] on div "Connect to Existing Payment Plan" at bounding box center [894, 297] width 220 height 30
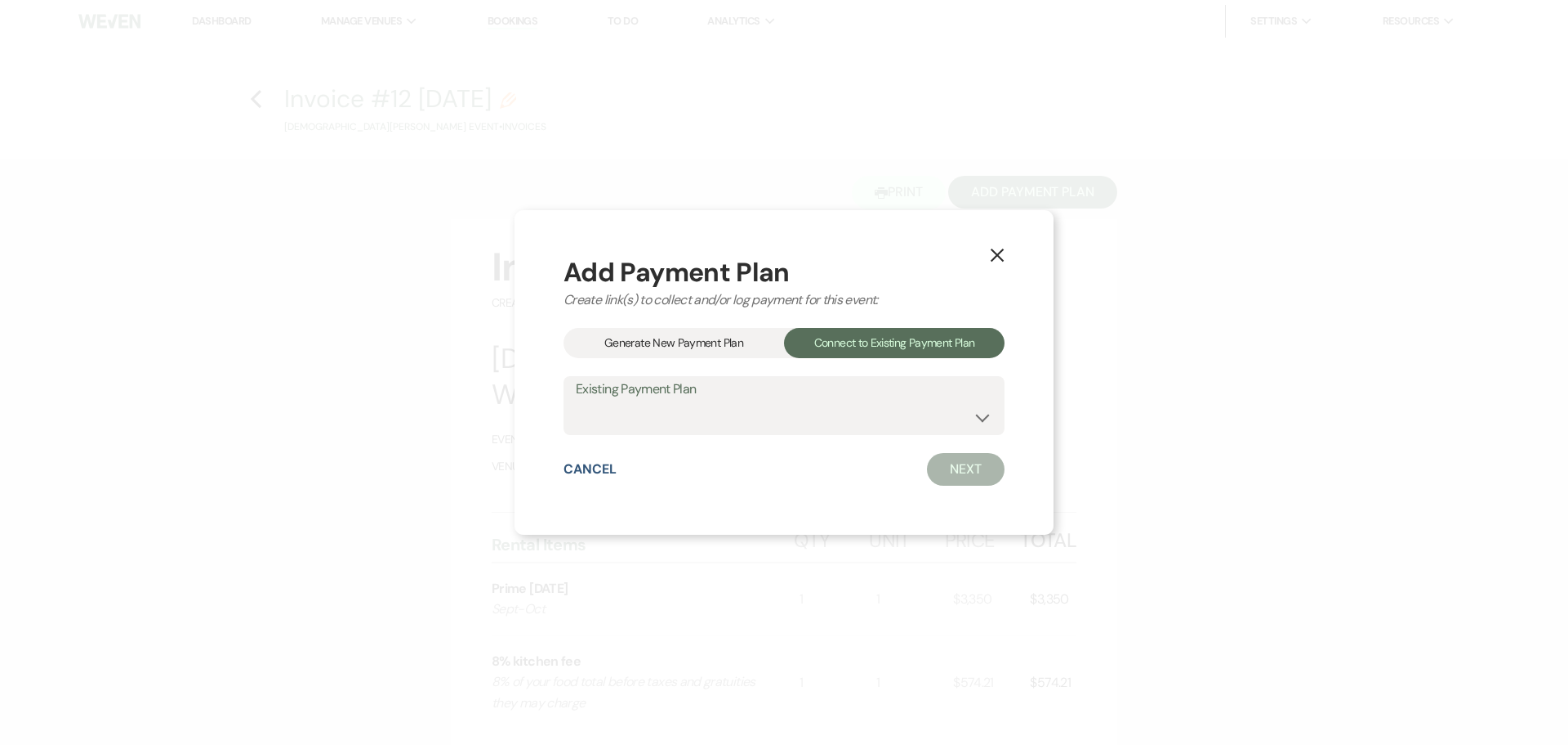
drag, startPoint x: 759, startPoint y: 393, endPoint x: 742, endPoint y: 435, distance: 45.3
click at [759, 394] on label "Existing Payment Plan" at bounding box center [784, 389] width 417 height 23
drag, startPoint x: 742, startPoint y: 435, endPoint x: 739, endPoint y: 423, distance: 12.4
click at [742, 433] on div "Add Payment Plan Create link(s) to collect and/or log payment for this event: G…" at bounding box center [784, 372] width 441 height 226
click at [739, 423] on select "[DEMOGRAPHIC_DATA][PERSON_NAME] Payment Plan #1" at bounding box center [784, 417] width 417 height 32
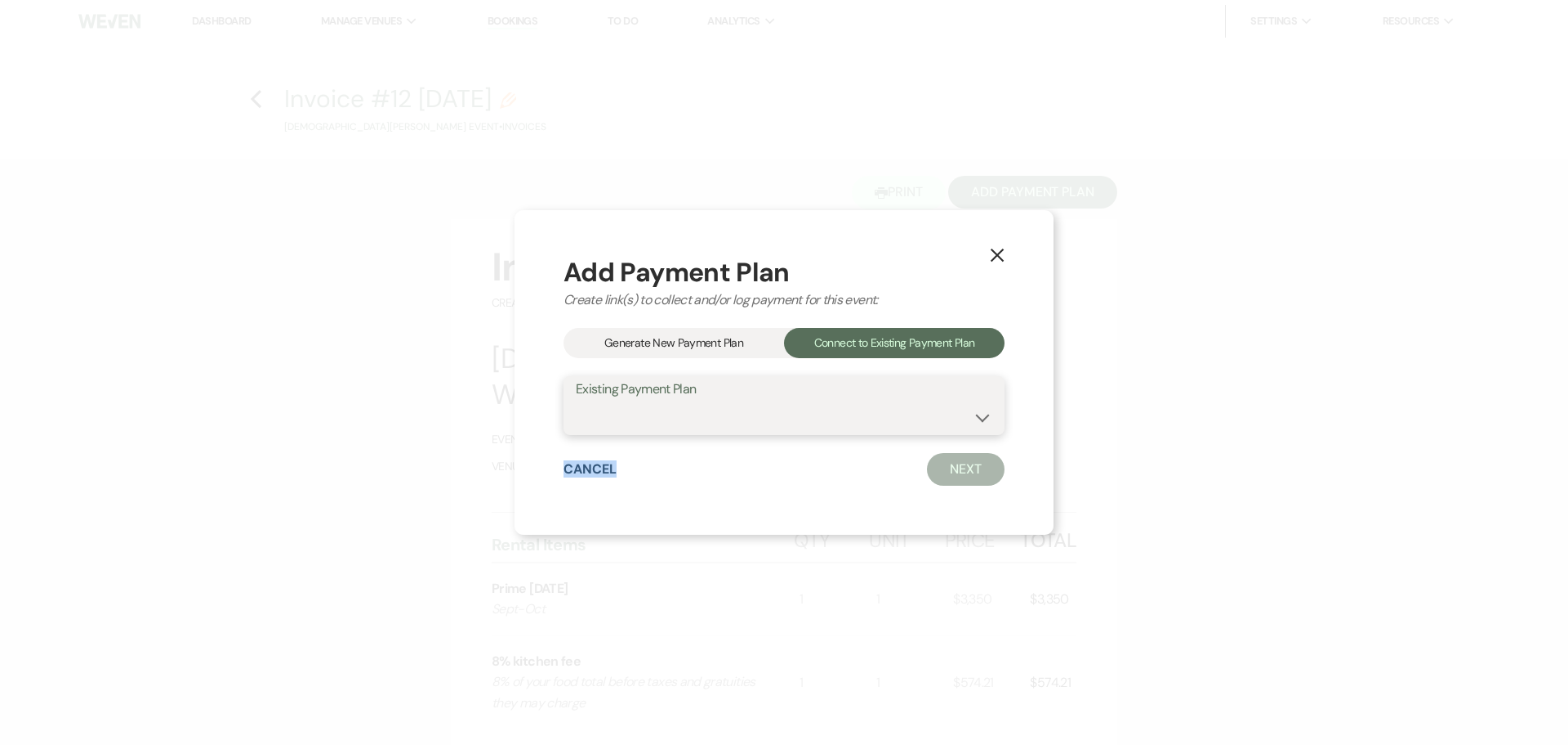
click at [739, 423] on select "[DEMOGRAPHIC_DATA][PERSON_NAME] Payment Plan #1" at bounding box center [784, 417] width 417 height 32
drag, startPoint x: 733, startPoint y: 410, endPoint x: 734, endPoint y: 420, distance: 10.0
click at [734, 415] on select "[DEMOGRAPHIC_DATA][PERSON_NAME] Payment Plan #1" at bounding box center [784, 417] width 417 height 32
select select "20784"
click at [576, 401] on select "[DEMOGRAPHIC_DATA][PERSON_NAME] Payment Plan #1" at bounding box center [784, 417] width 417 height 32
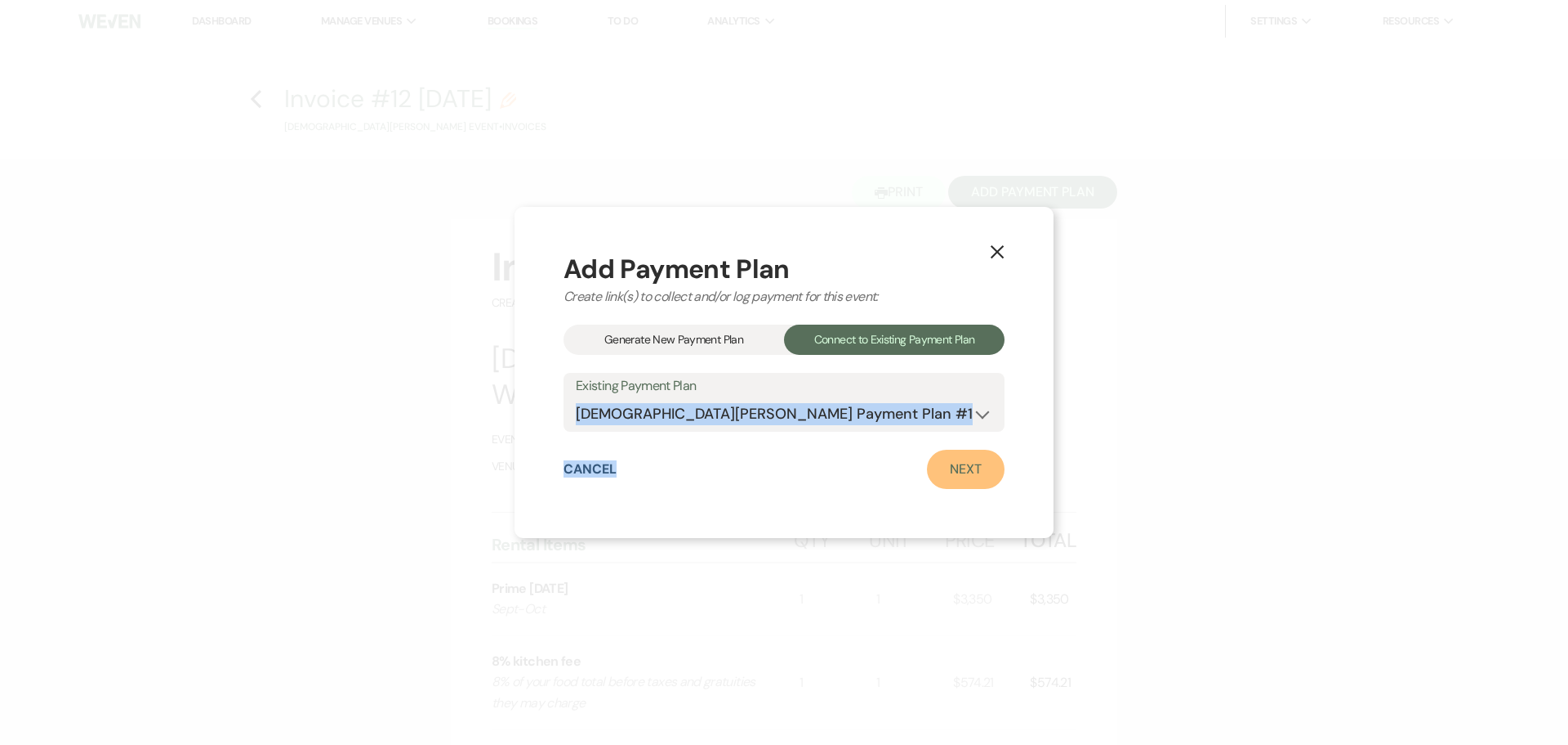
click at [932, 477] on link "Next" at bounding box center [966, 469] width 78 height 39
select select "29886"
select select "1"
select select "true"
select select "1"
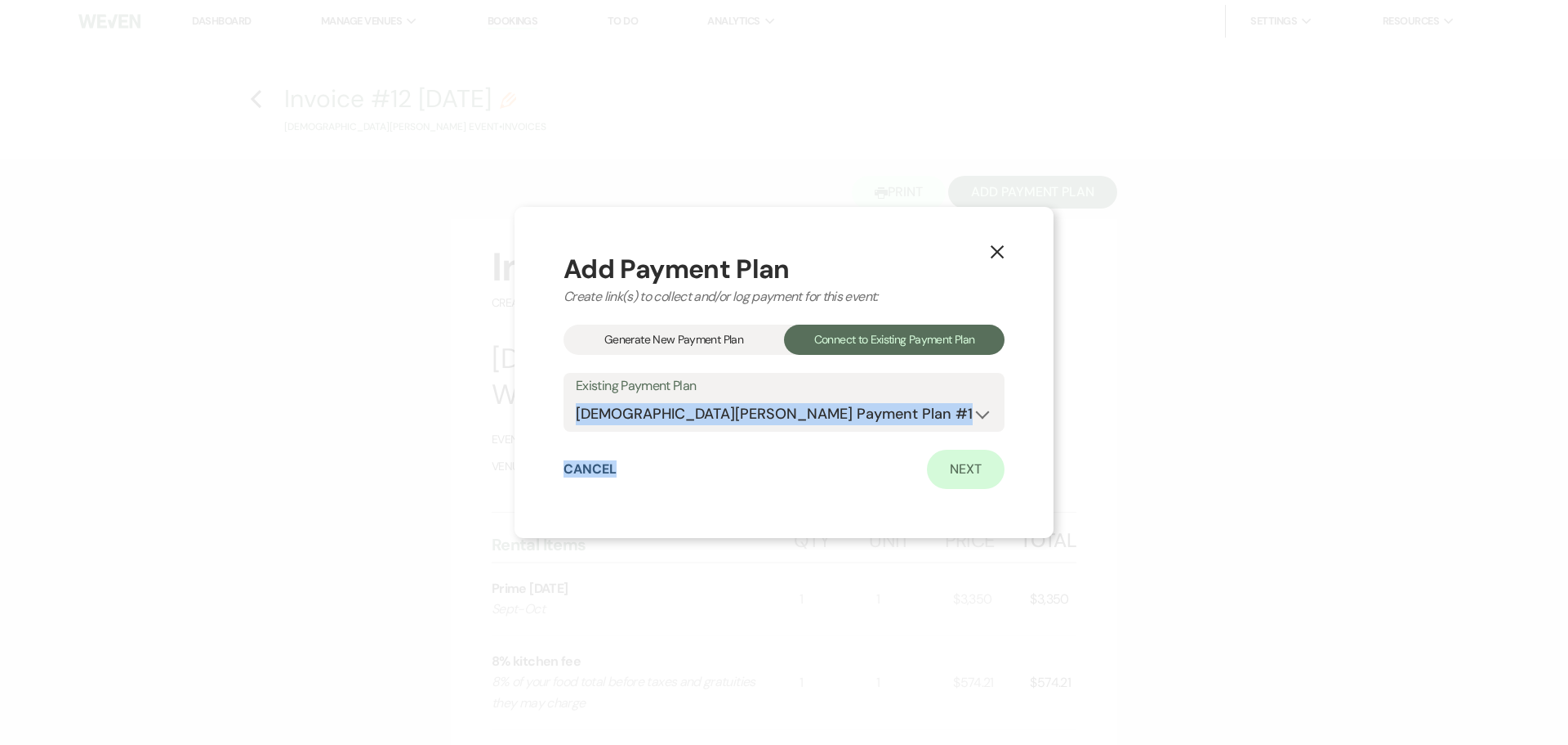
select select "true"
select select "1"
select select "true"
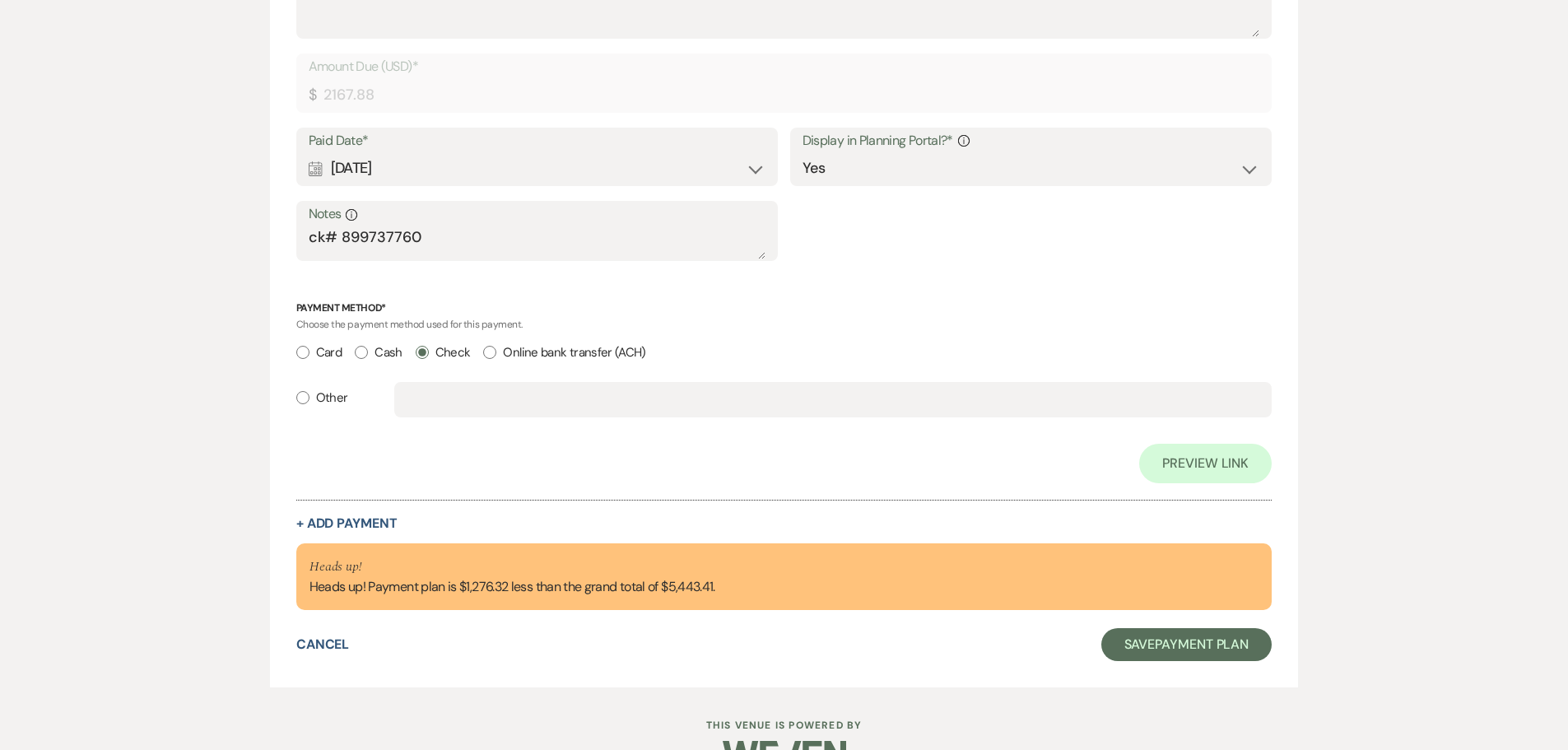
scroll to position [1844, 0]
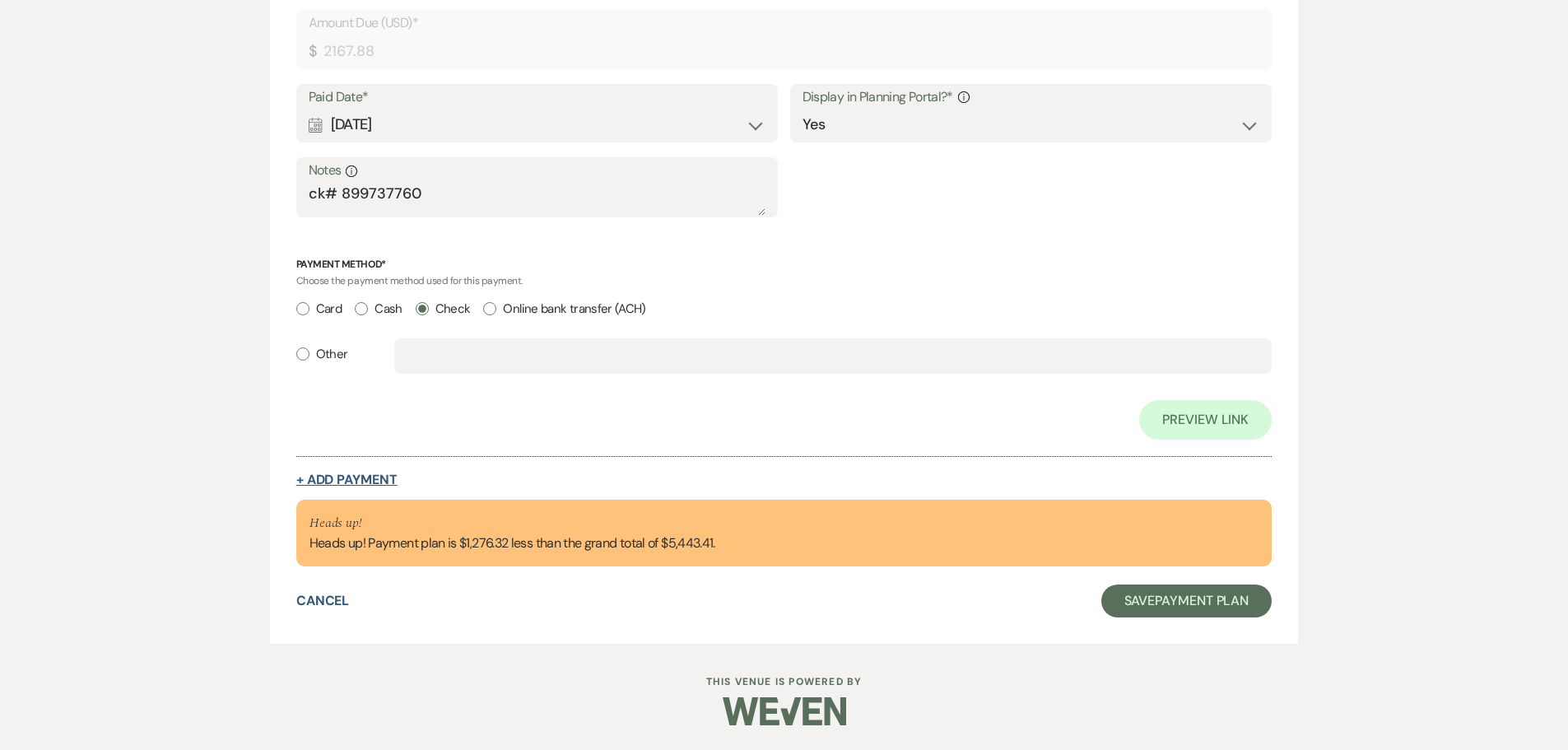
click at [350, 485] on button "+ Add Payment" at bounding box center [346, 479] width 101 height 13
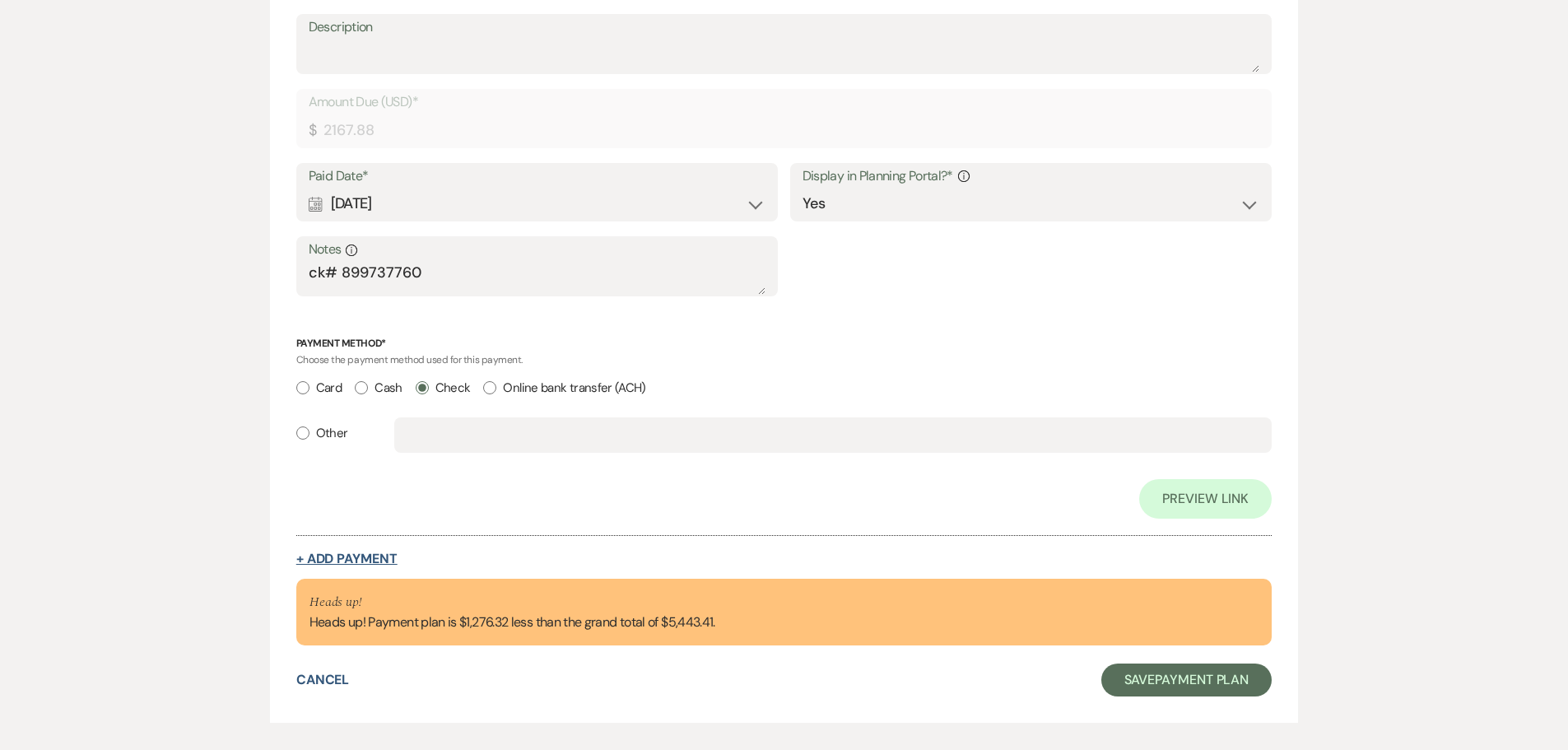
select select "2"
select select "flat"
select select "true"
select select "client"
select select "weeks"
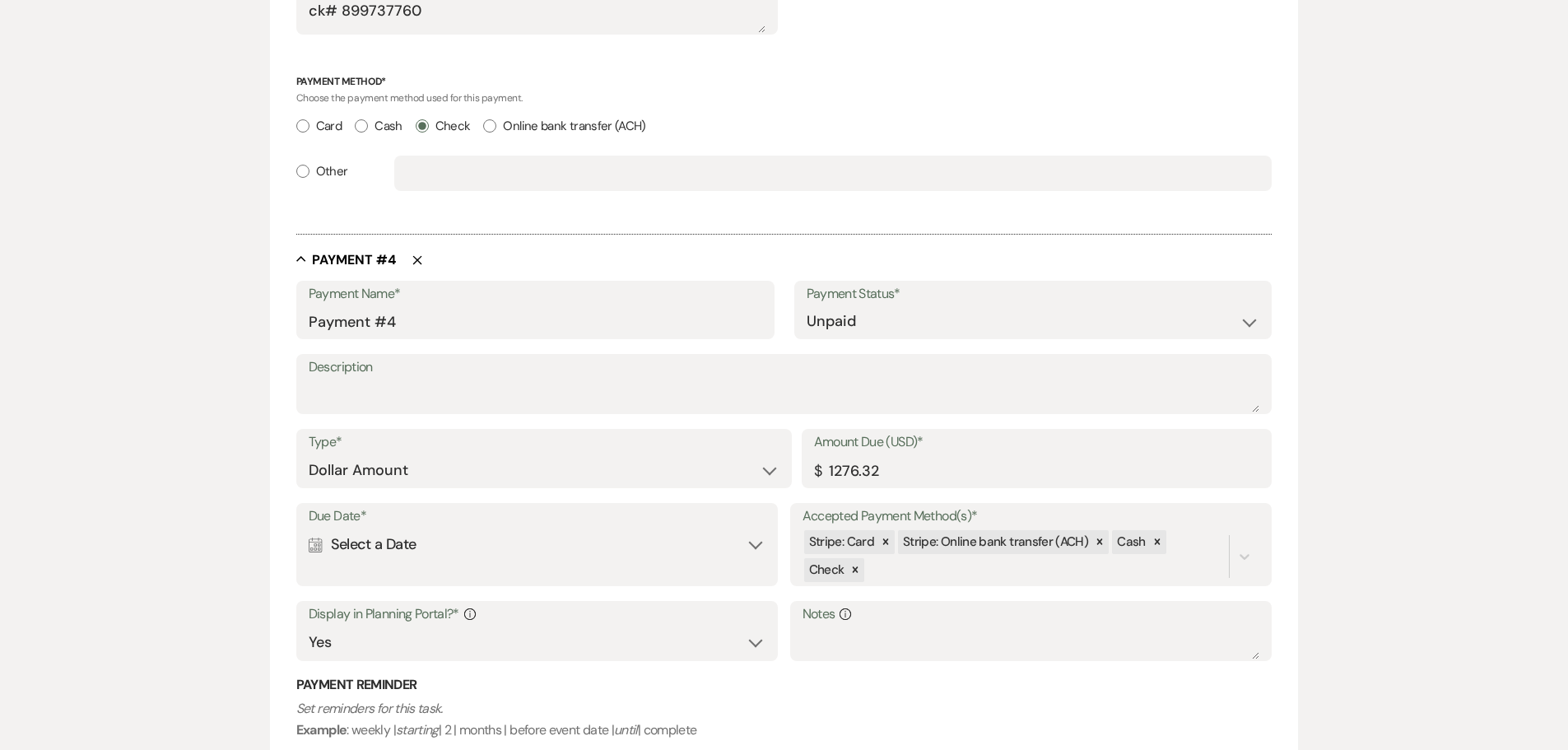
scroll to position [2011, 0]
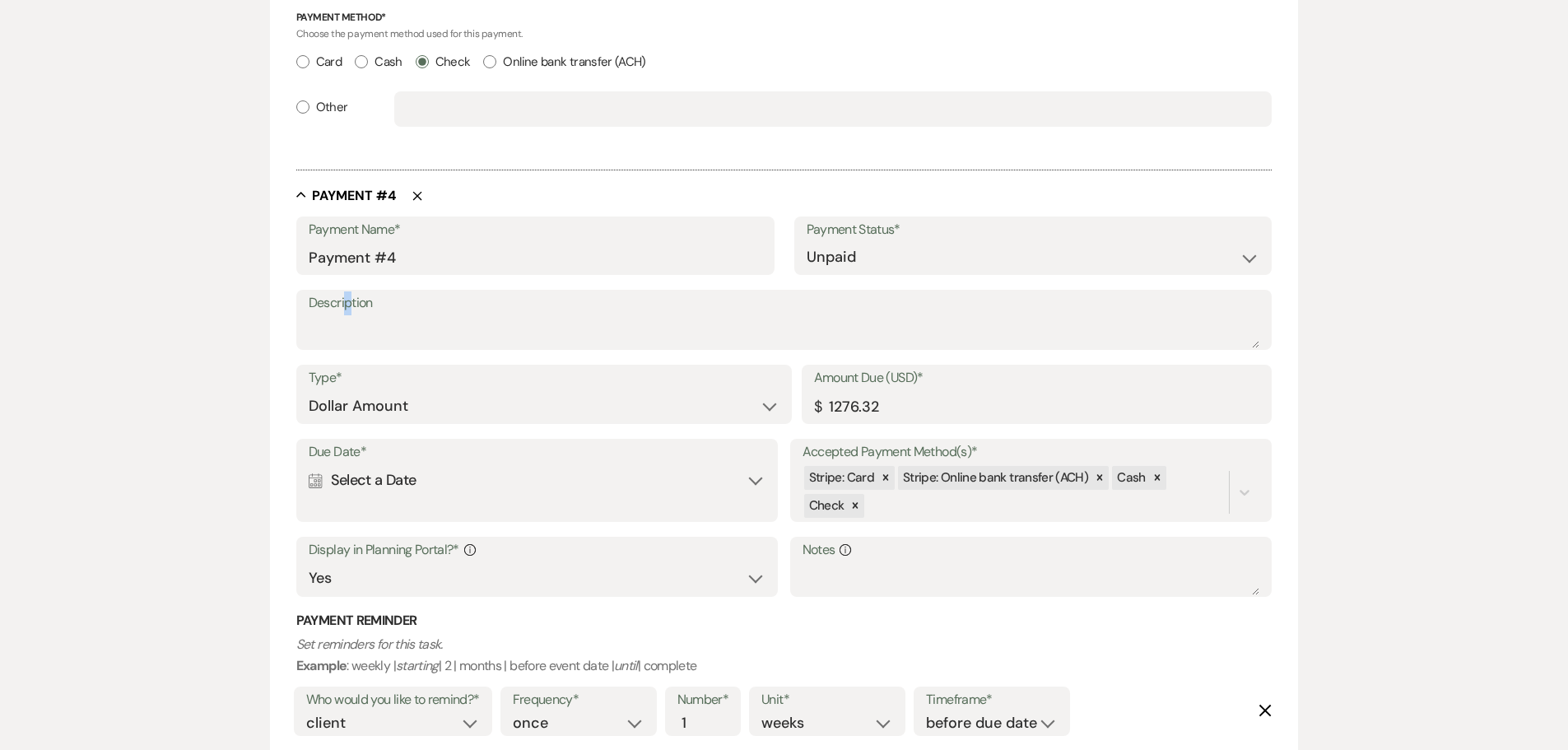
click at [348, 314] on label "Description" at bounding box center [784, 303] width 952 height 23
click at [348, 334] on textarea "Description" at bounding box center [784, 331] width 952 height 33
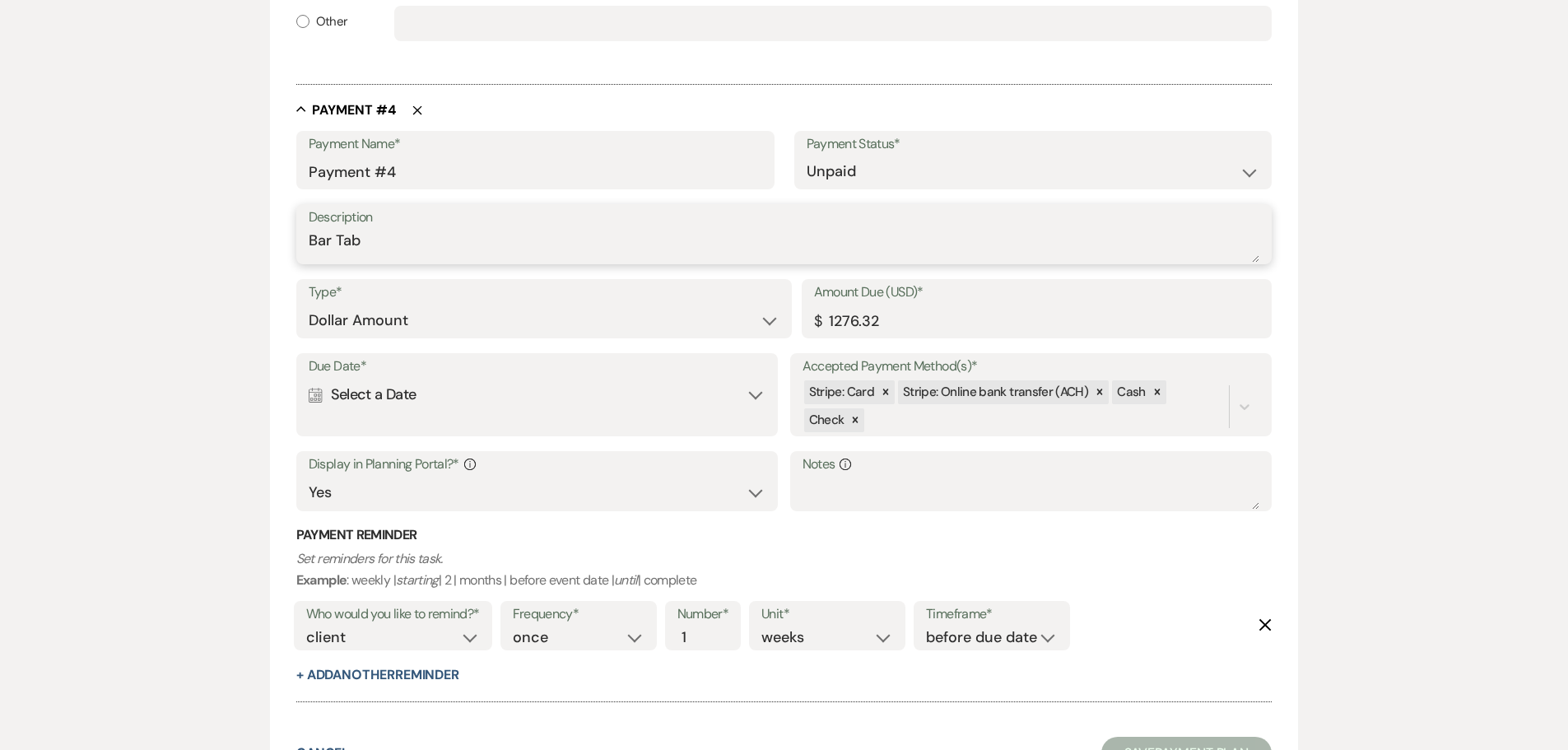
scroll to position [2249, 0]
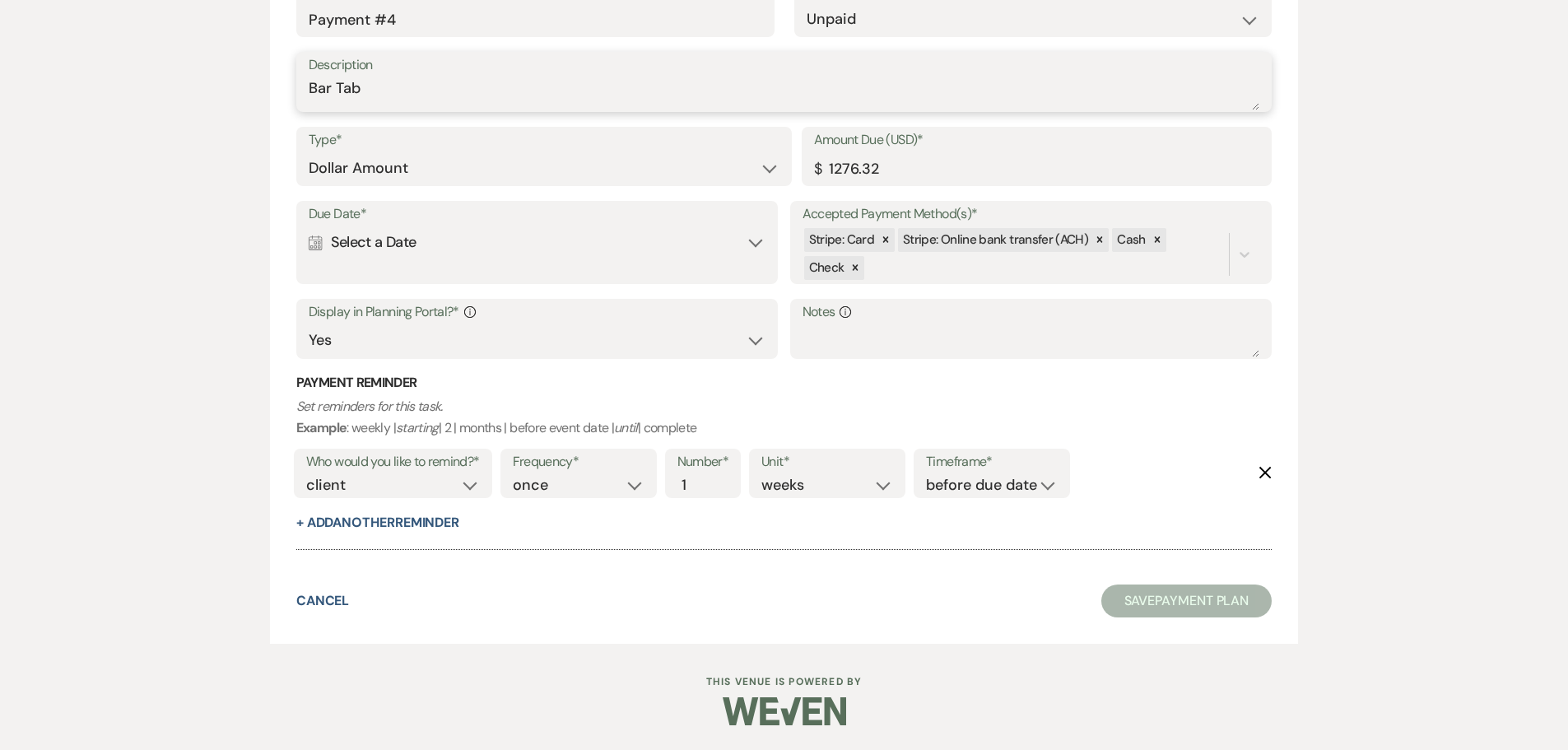
type textarea "Bar Tab"
click at [605, 273] on div "Due Date* Calendar Select a Date Expand" at bounding box center [537, 242] width 482 height 83
click at [649, 243] on div "Calendar Select a Date Expand" at bounding box center [538, 242] width 458 height 32
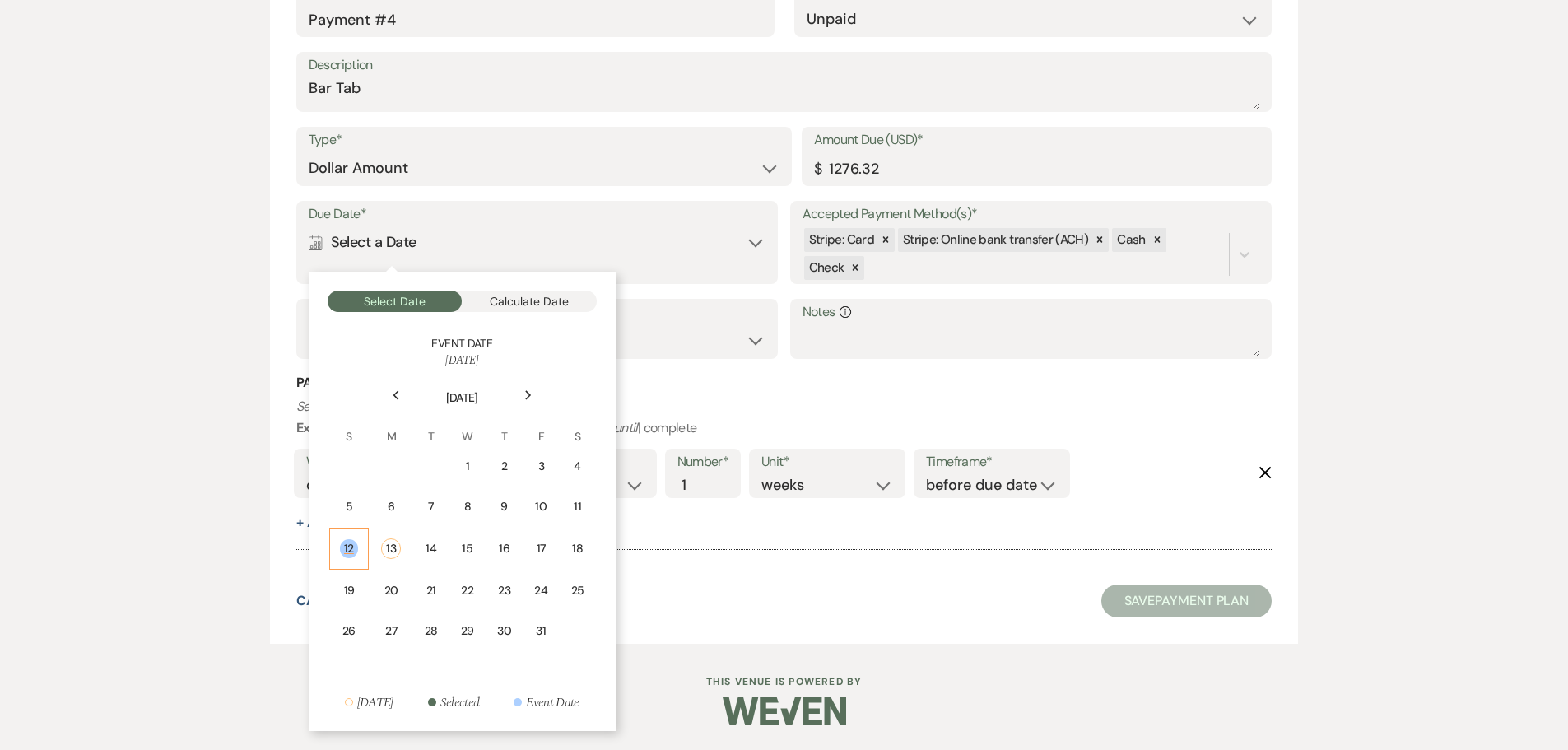
click at [354, 548] on div "12" at bounding box center [348, 548] width 19 height 19
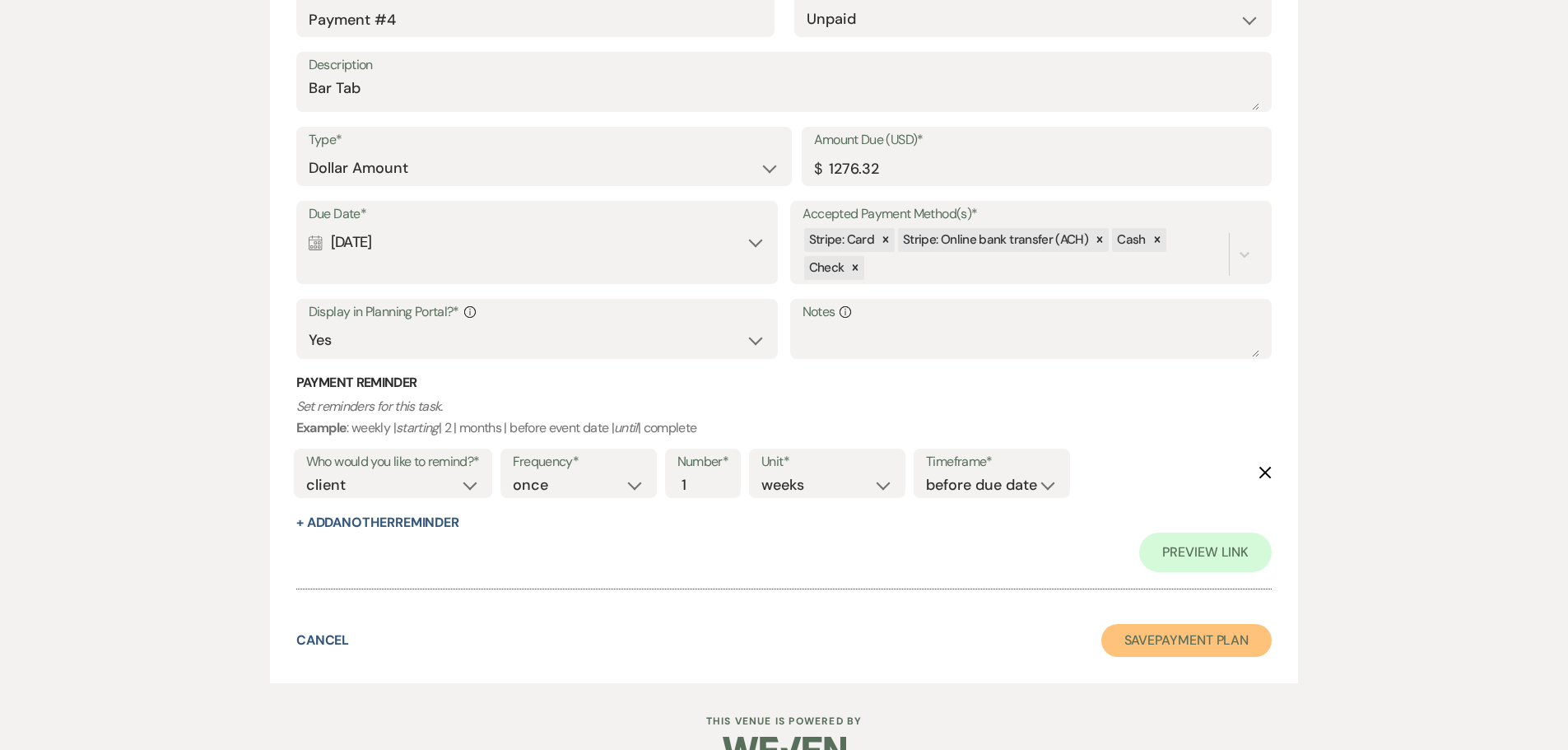
click at [1167, 635] on button "Save Payment Plan" at bounding box center [1187, 640] width 171 height 33
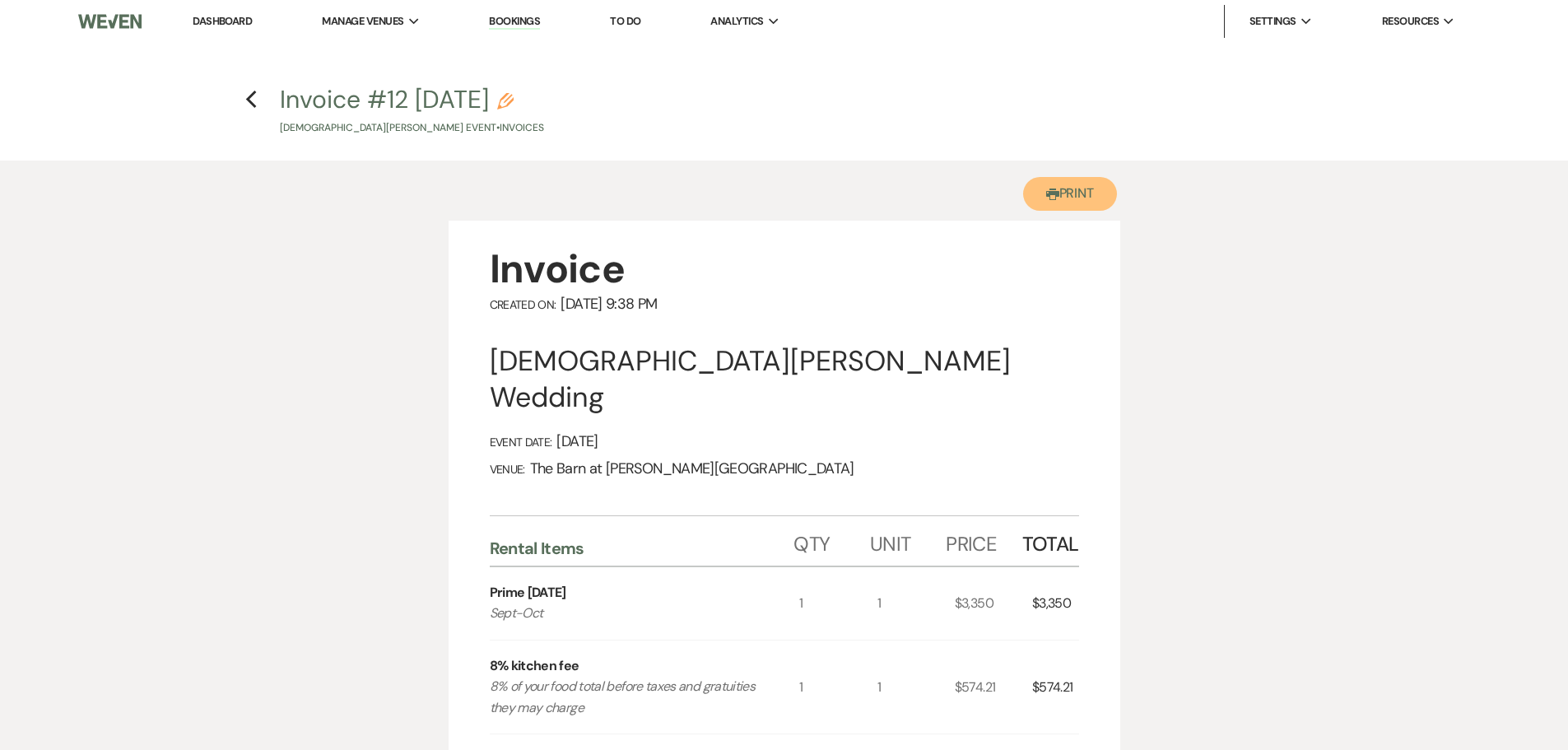
click at [1073, 198] on button "Printer Print" at bounding box center [1070, 194] width 95 height 33
